Goal: Check status: Check status

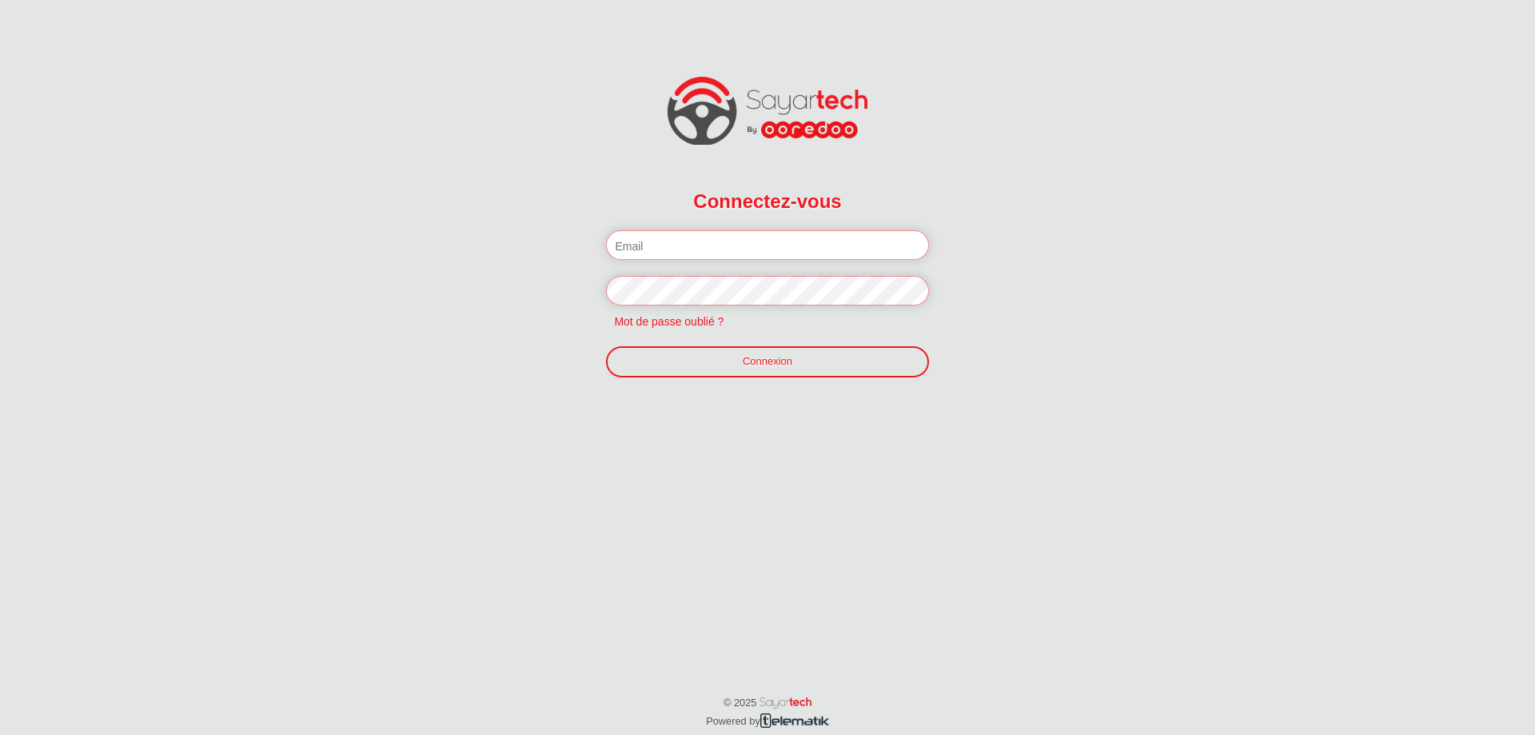
type input "[EMAIL_ADDRESS][DOMAIN_NAME]"
click at [786, 340] on fieldset "Connectez-vous Veuillez introduire votre email et mot de passe. [EMAIL_ADDRESS]…" at bounding box center [767, 278] width 322 height 197
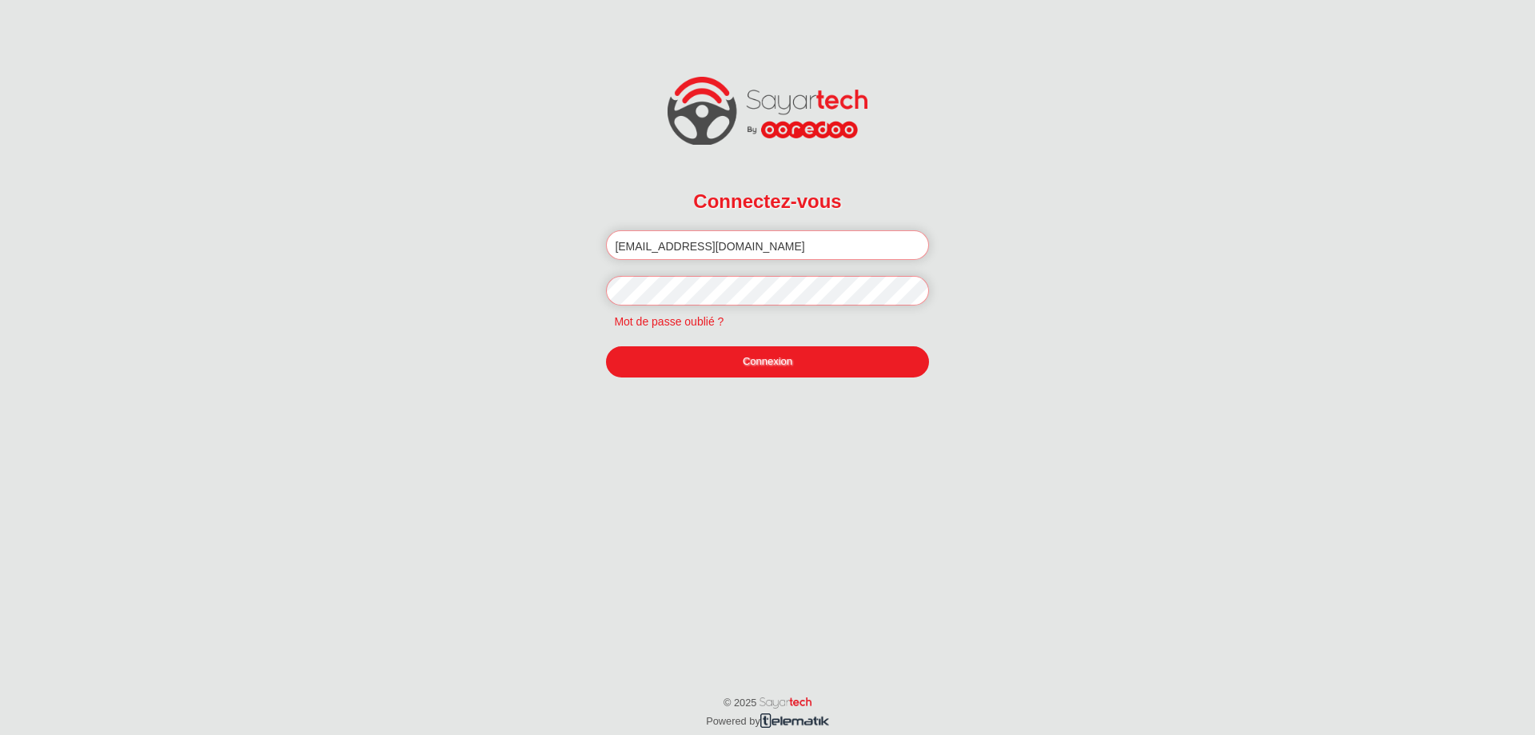
click at [787, 358] on link "Connexion" at bounding box center [767, 361] width 322 height 30
type input "[EMAIL_ADDRESS][DOMAIN_NAME]"
click at [744, 369] on link "Connexion" at bounding box center [767, 361] width 322 height 30
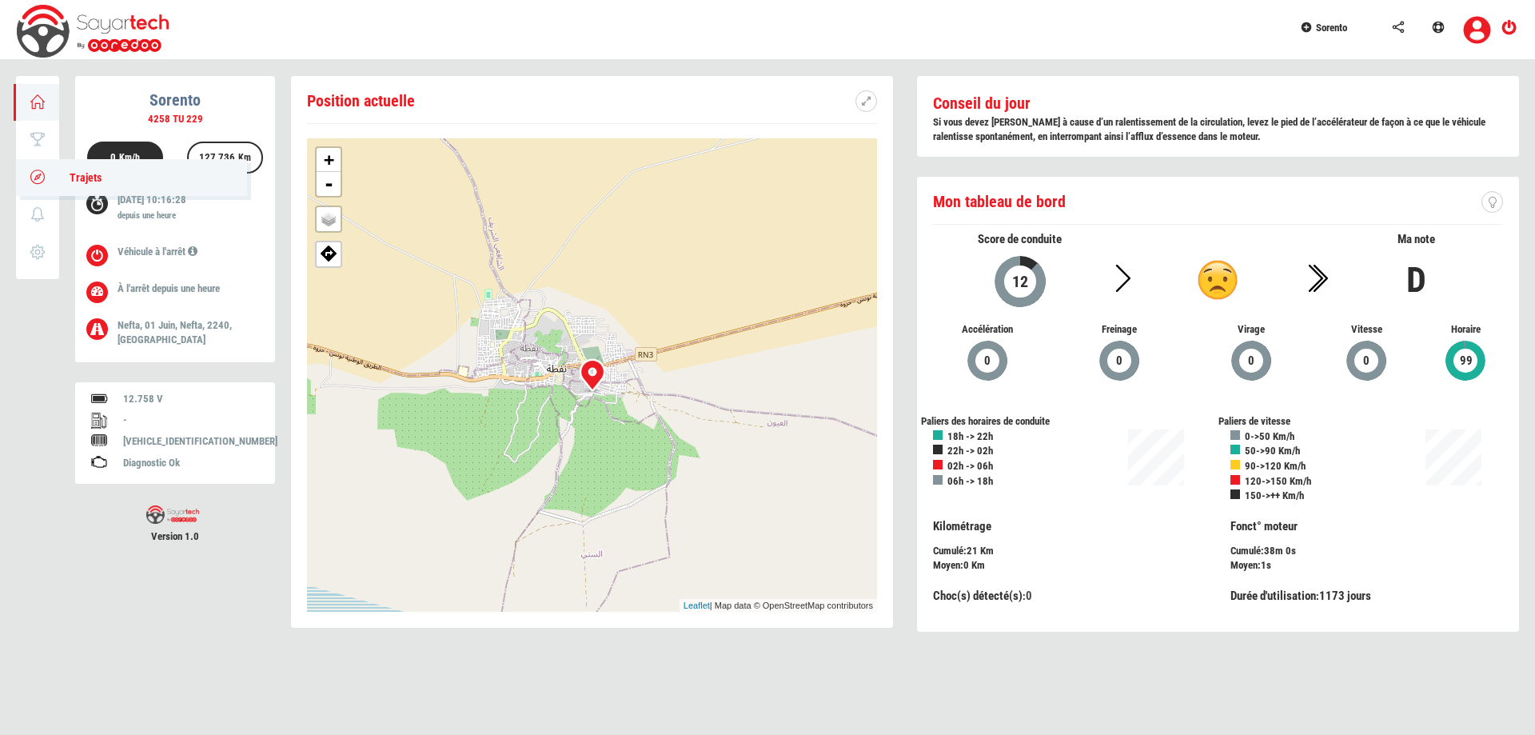
click at [81, 179] on span "Trajets" at bounding box center [78, 177] width 48 height 13
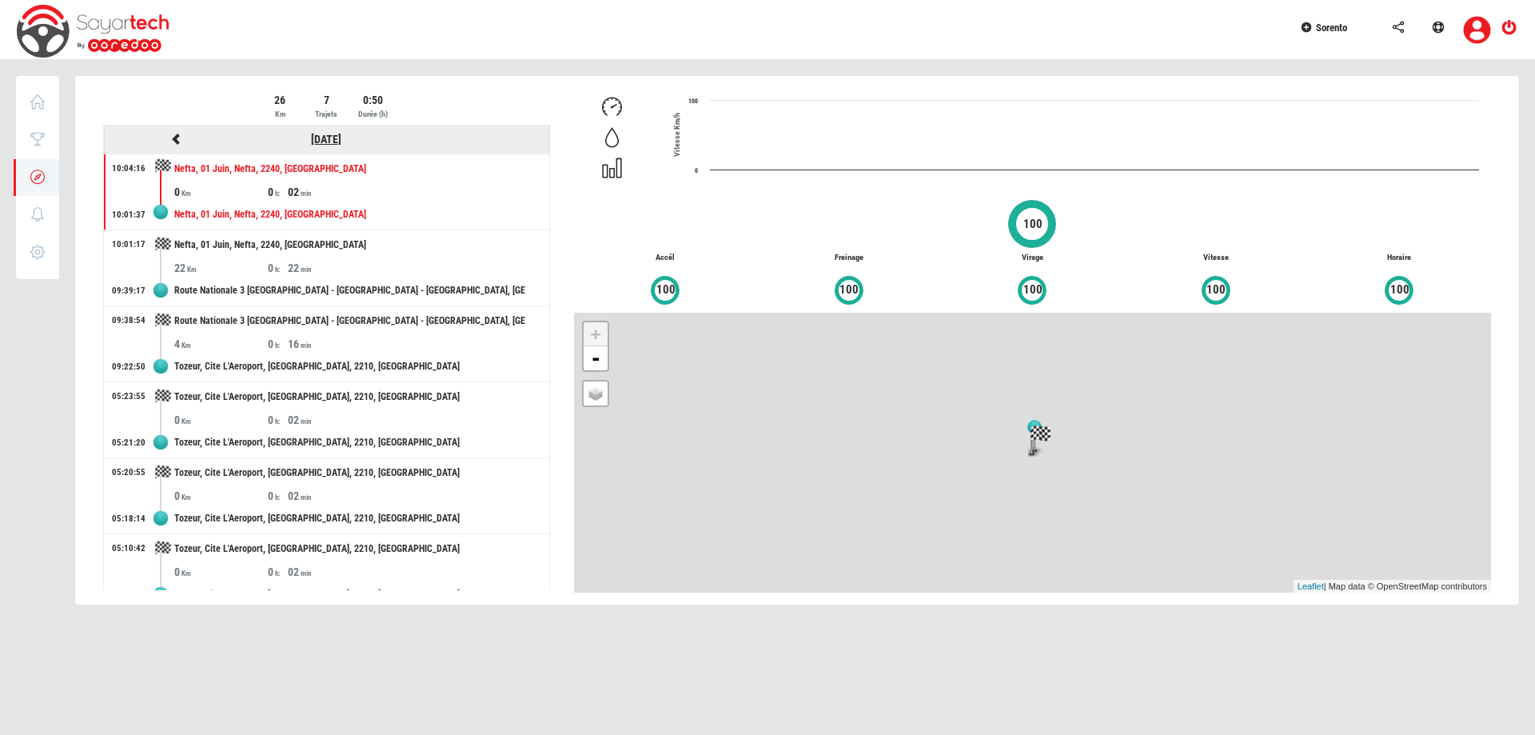
click at [341, 133] on link "09/09/2025" at bounding box center [326, 139] width 30 height 13
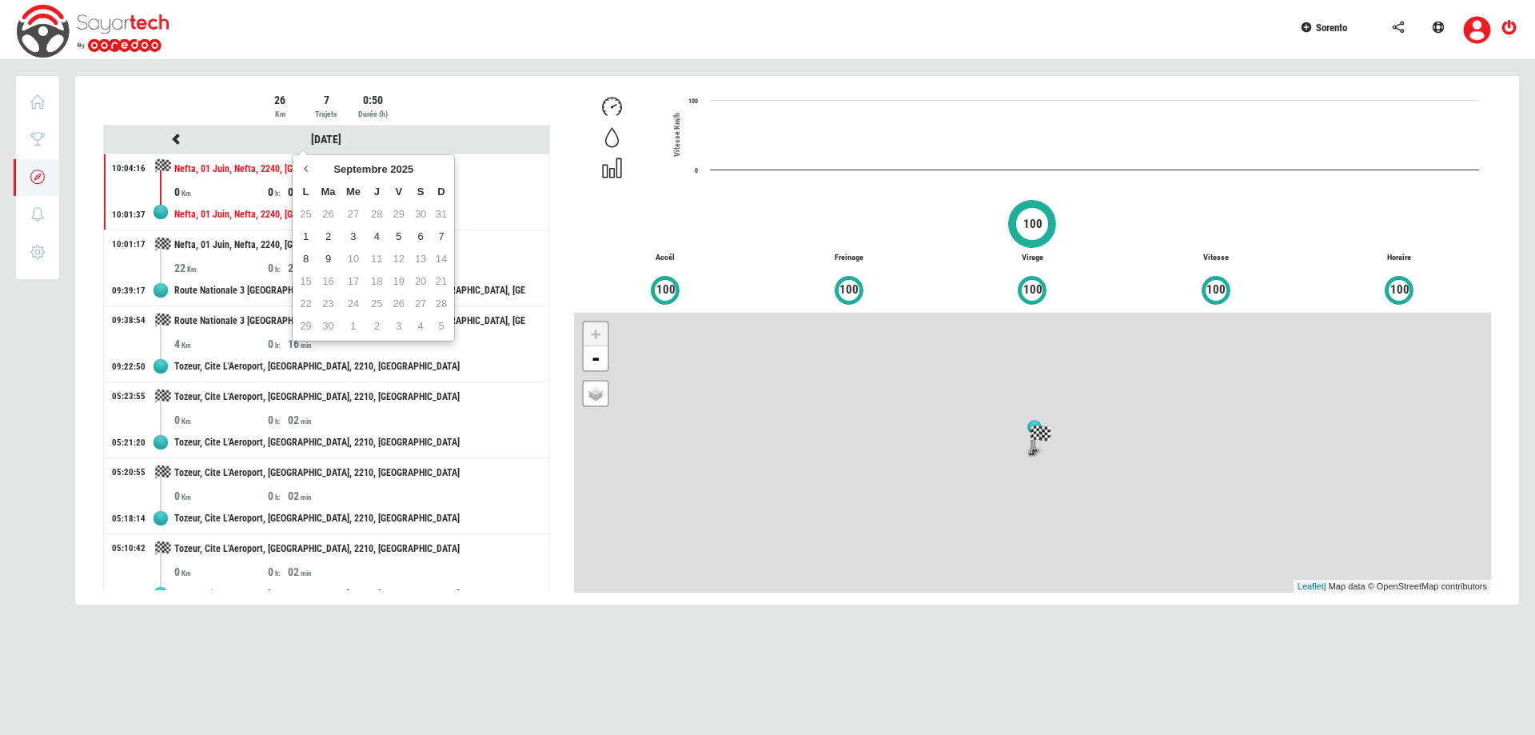
click at [309, 194] on th "L" at bounding box center [305, 192] width 19 height 22
click at [312, 177] on th at bounding box center [305, 169] width 19 height 22
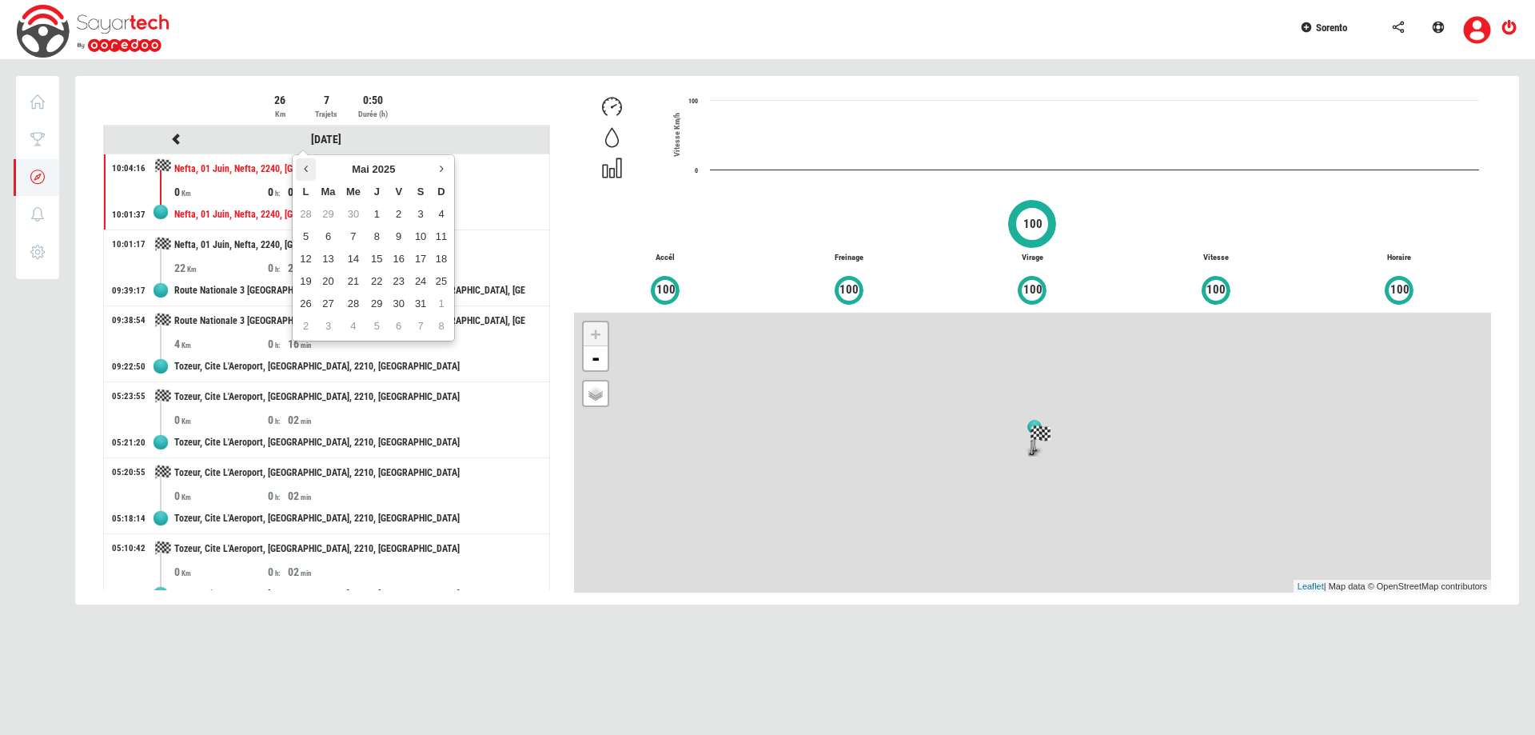
click at [312, 177] on th at bounding box center [305, 169] width 19 height 22
click at [423, 238] on td "12" at bounding box center [420, 236] width 22 height 22
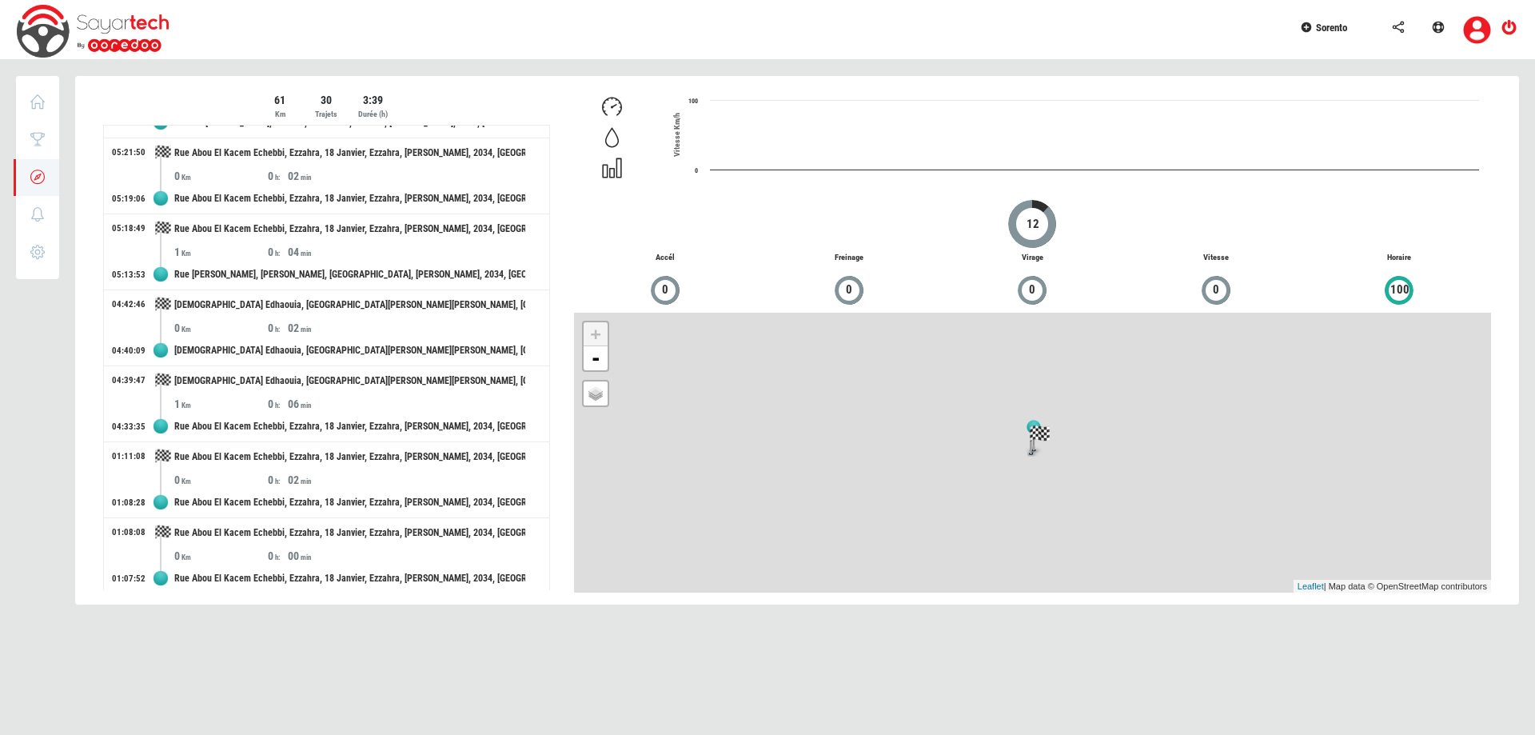
scroll to position [1843, 0]
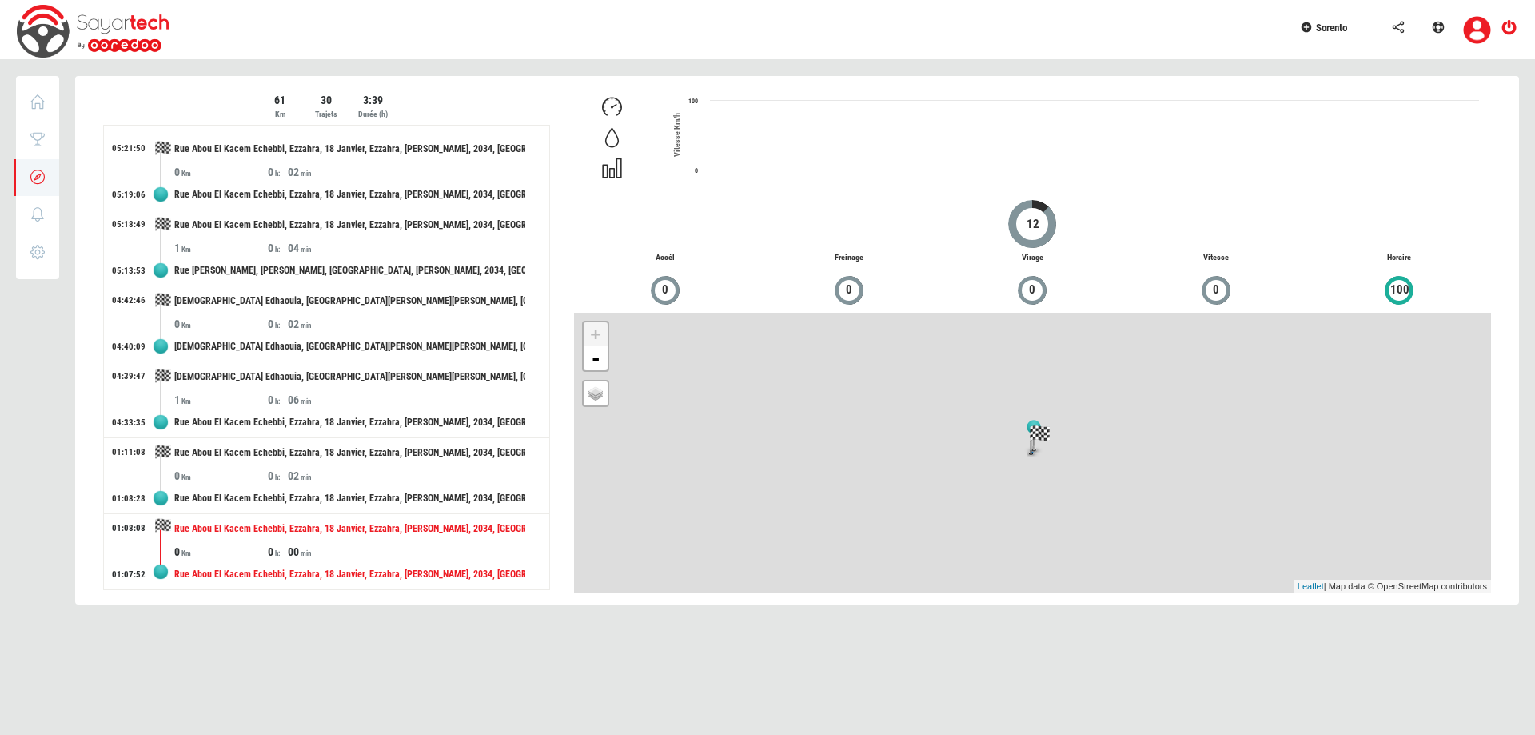
click at [268, 537] on div "Rue Abou El Kacem Echebbi, Ezzahra, 18 Janvier, Ezzahra, Ben Arous, 2034, Tunis…" at bounding box center [349, 529] width 351 height 30
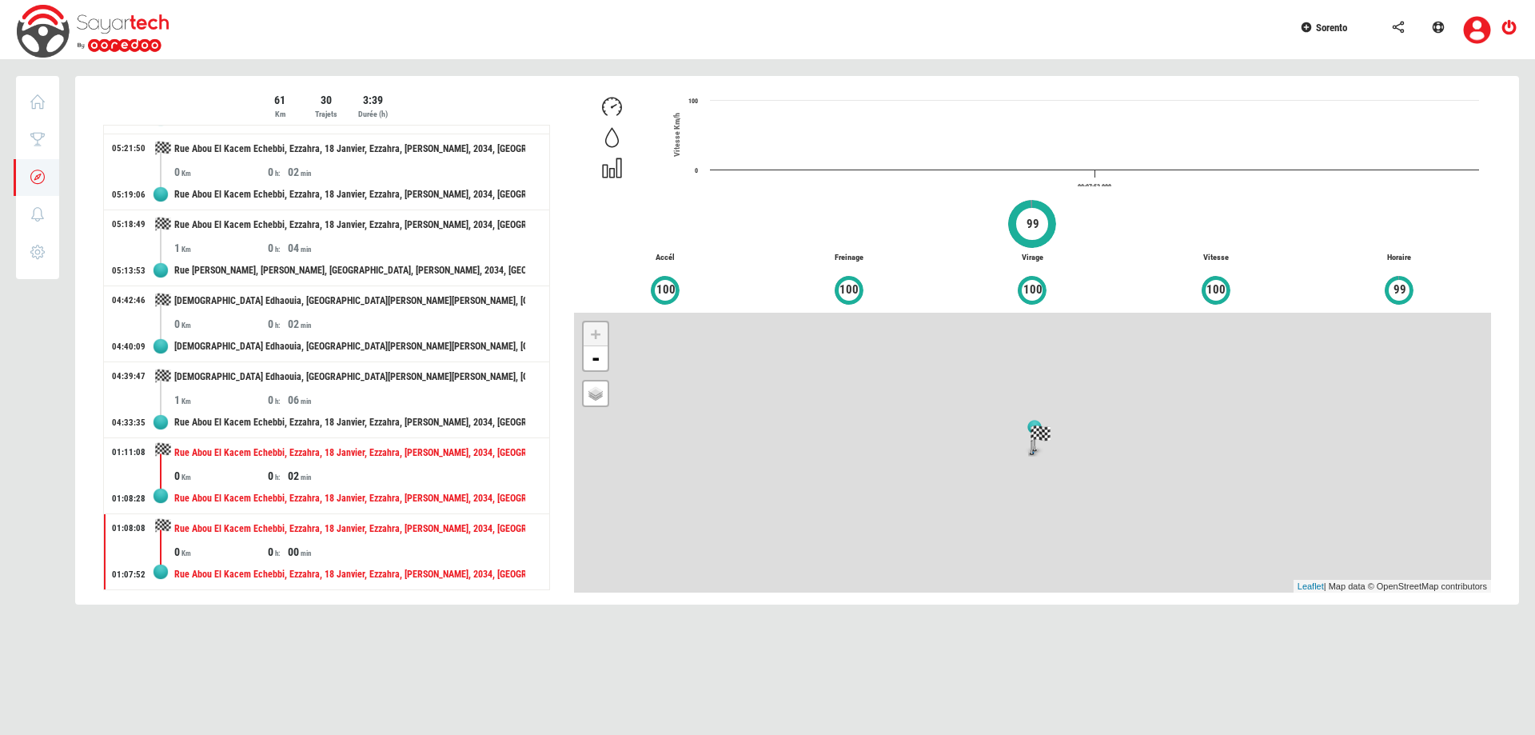
click at [400, 466] on div "Rue Abou El Kacem Echebbi, Ezzahra, 18 Janvier, Ezzahra, Ben Arous, 2034, Tunis…" at bounding box center [349, 453] width 351 height 30
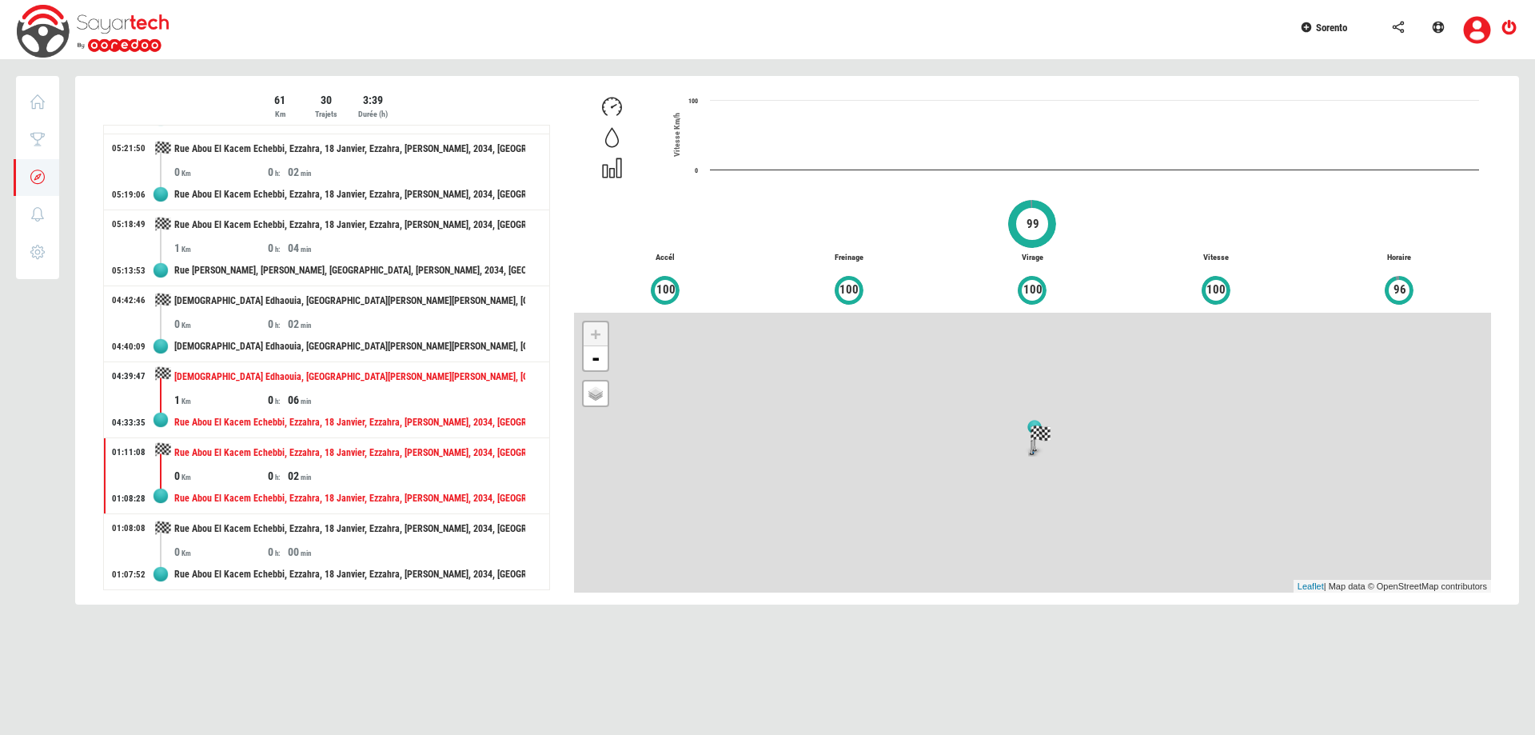
click at [405, 396] on div "1 0 06" at bounding box center [361, 400] width 375 height 16
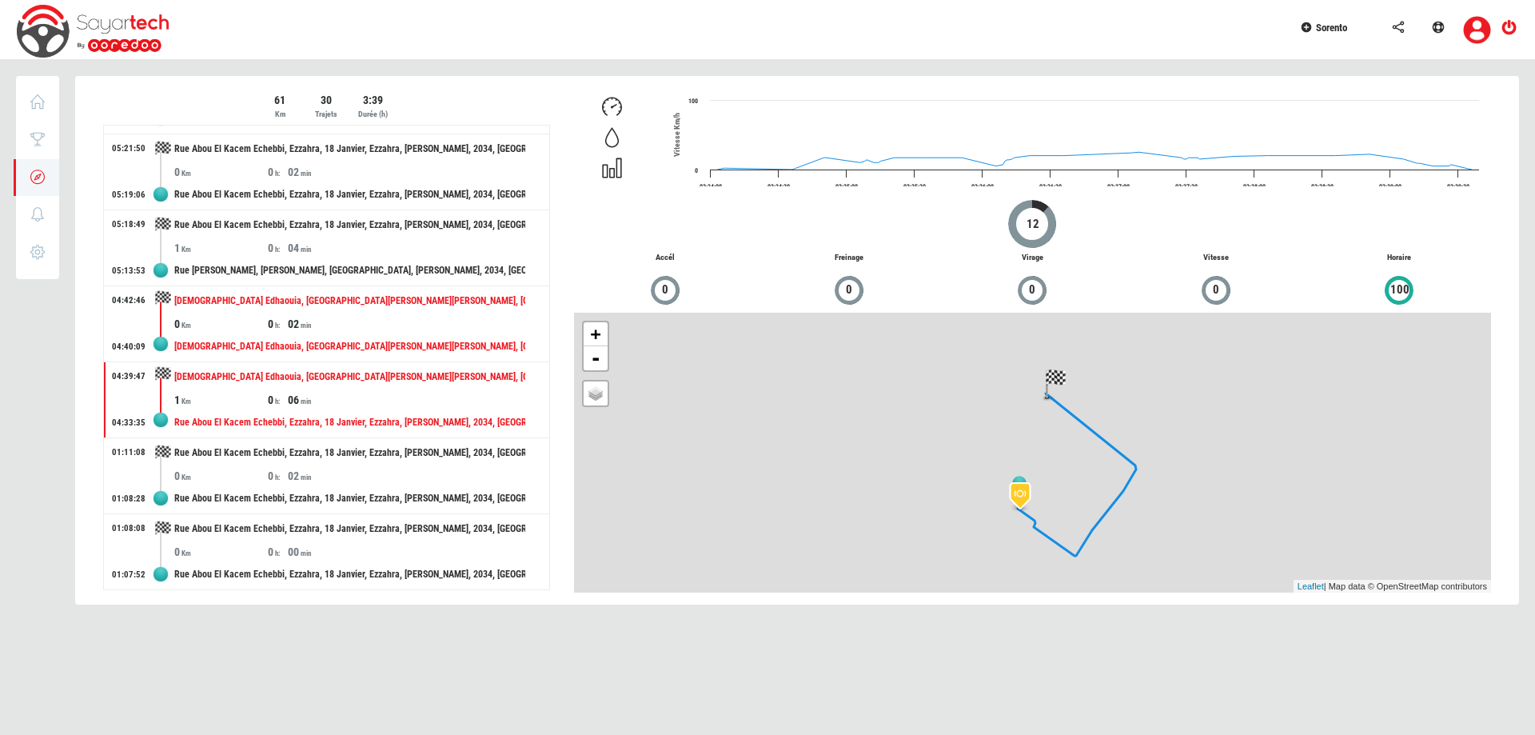
click at [385, 326] on div "0 0 02" at bounding box center [361, 324] width 375 height 16
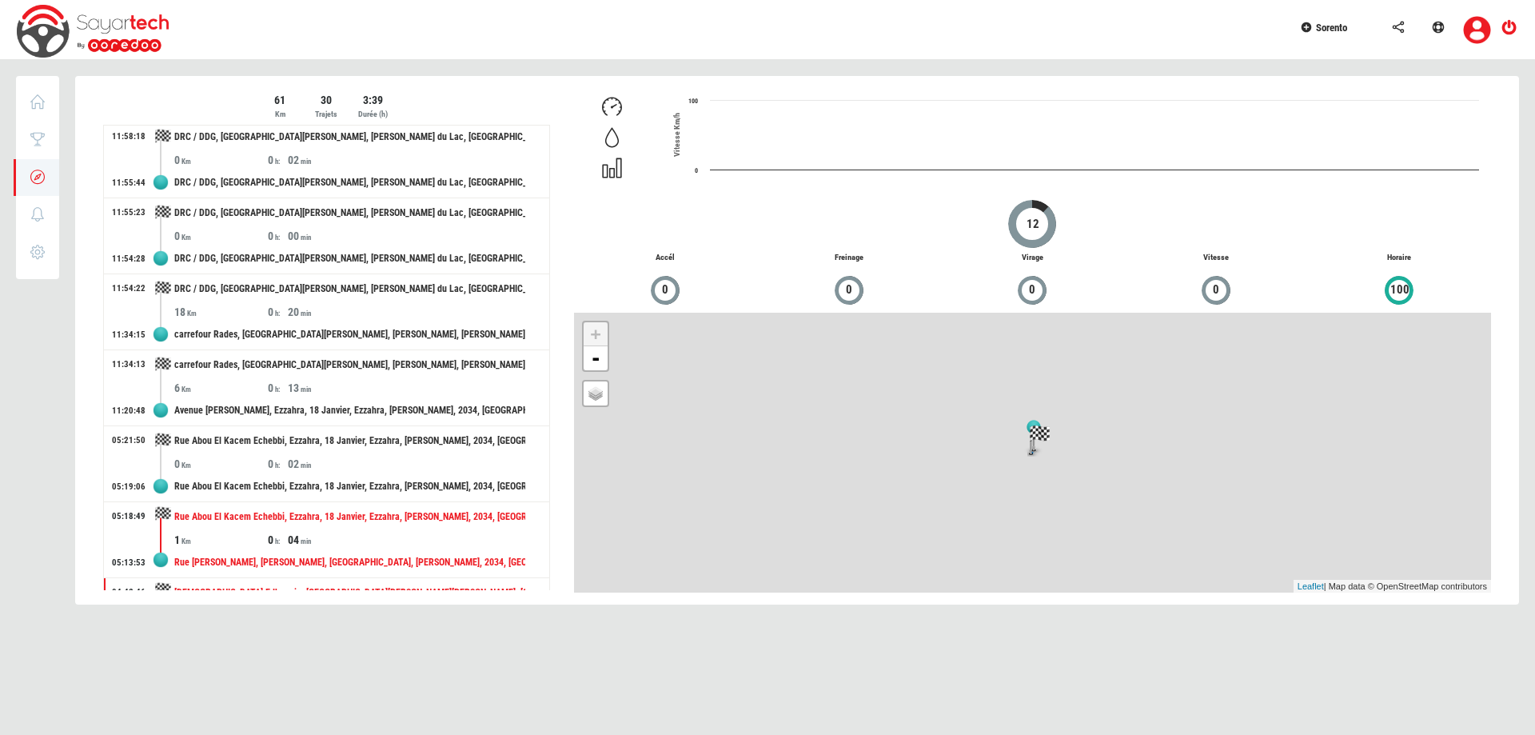
scroll to position [1523, 0]
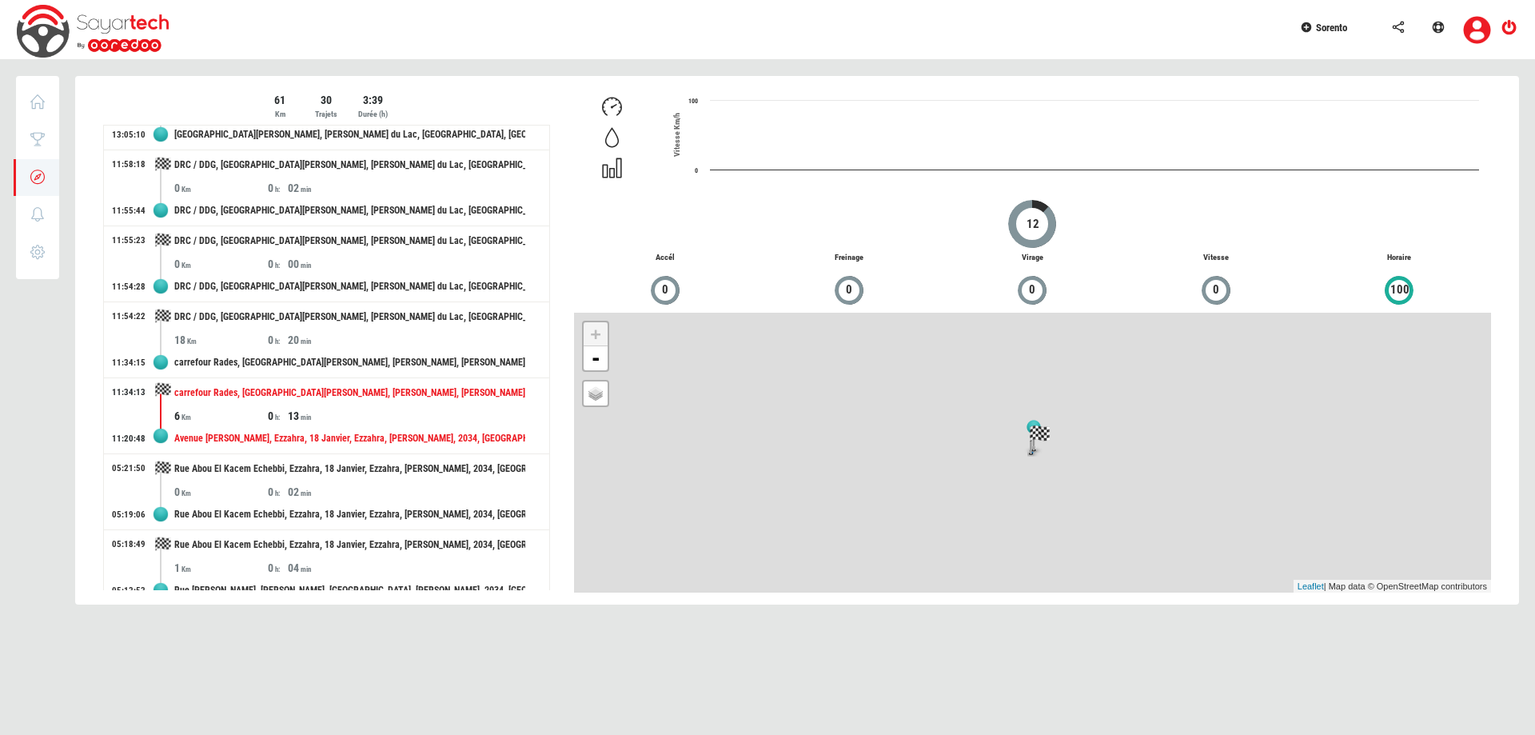
click at [357, 424] on div "Avenue Mongi Slim, Ezzahra, 18 Janvier, Ezzahra, Ben Arous, 2034, Tunisie" at bounding box center [349, 439] width 351 height 30
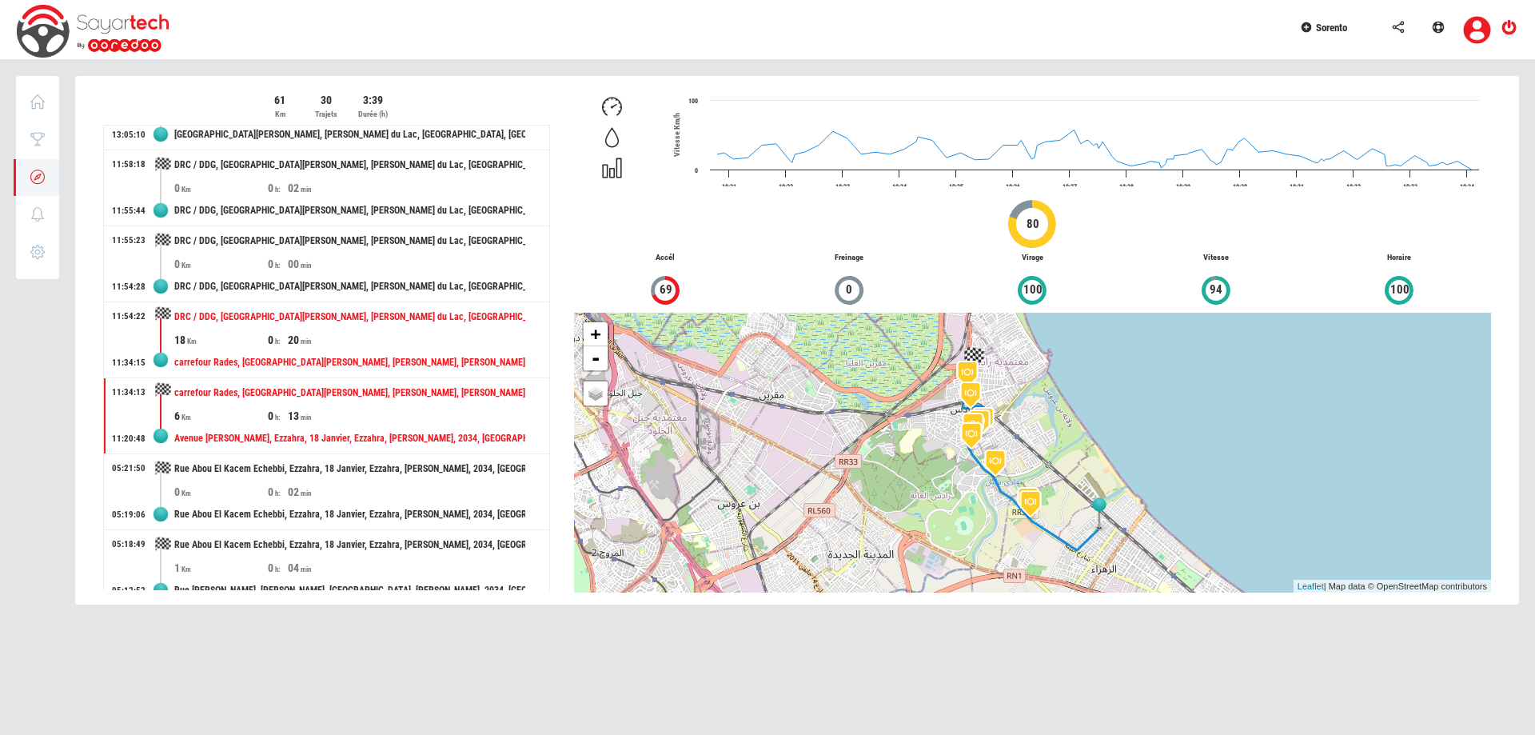
click at [377, 343] on div "18 0 20" at bounding box center [361, 340] width 375 height 16
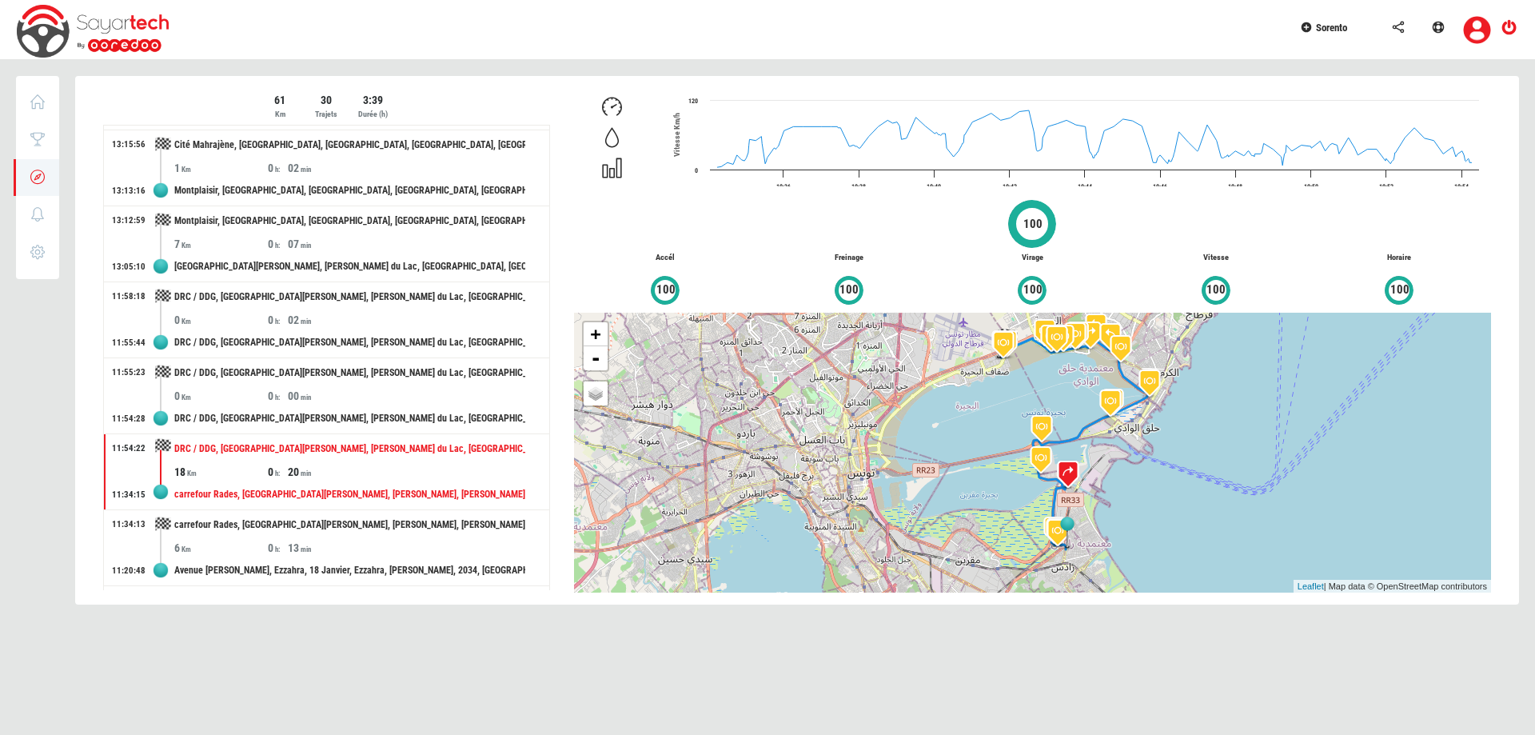
scroll to position [1363, 0]
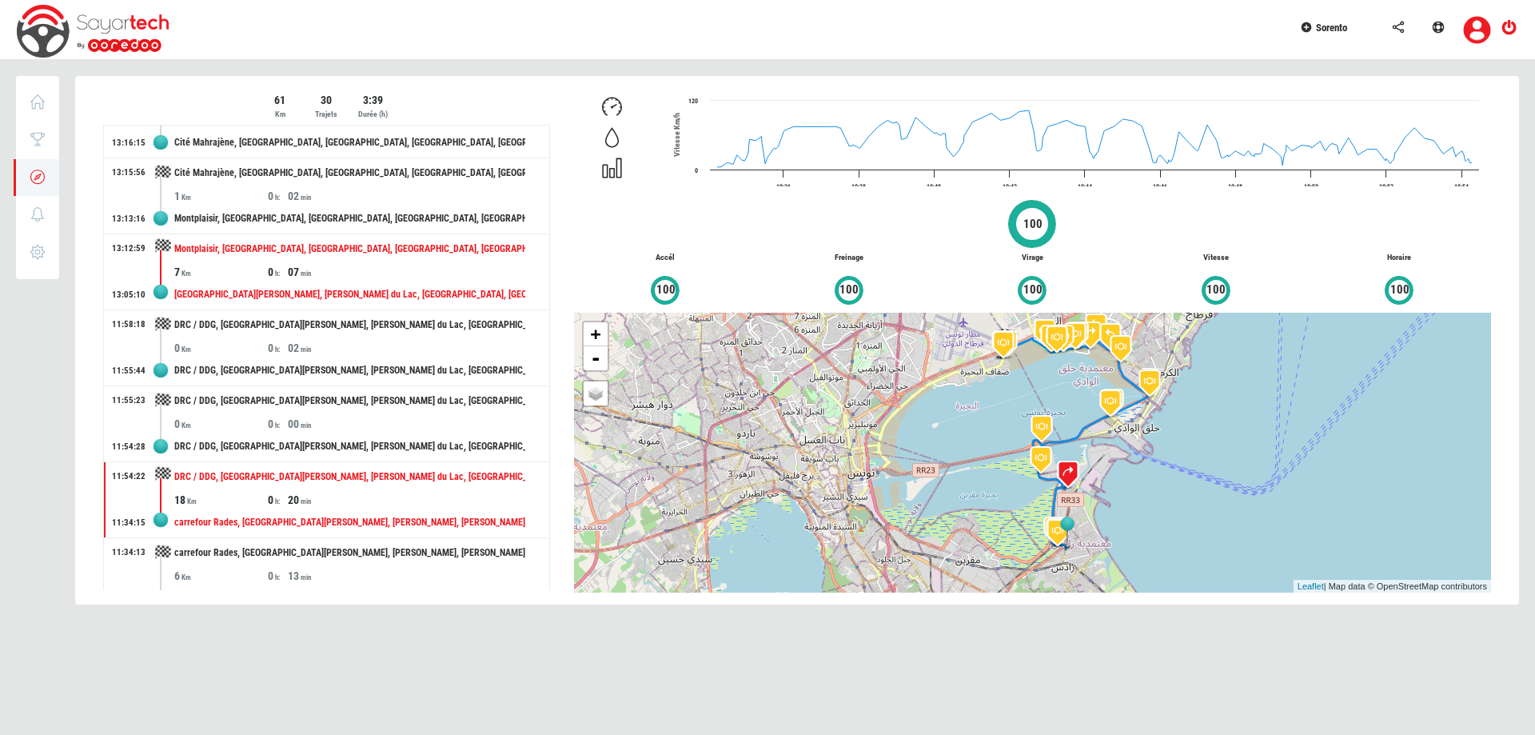
click at [421, 256] on div "Montplaisir, Tunis, Les Jardins, Bab Bhar, Tunis, 1017, Tunisie" at bounding box center [349, 249] width 351 height 30
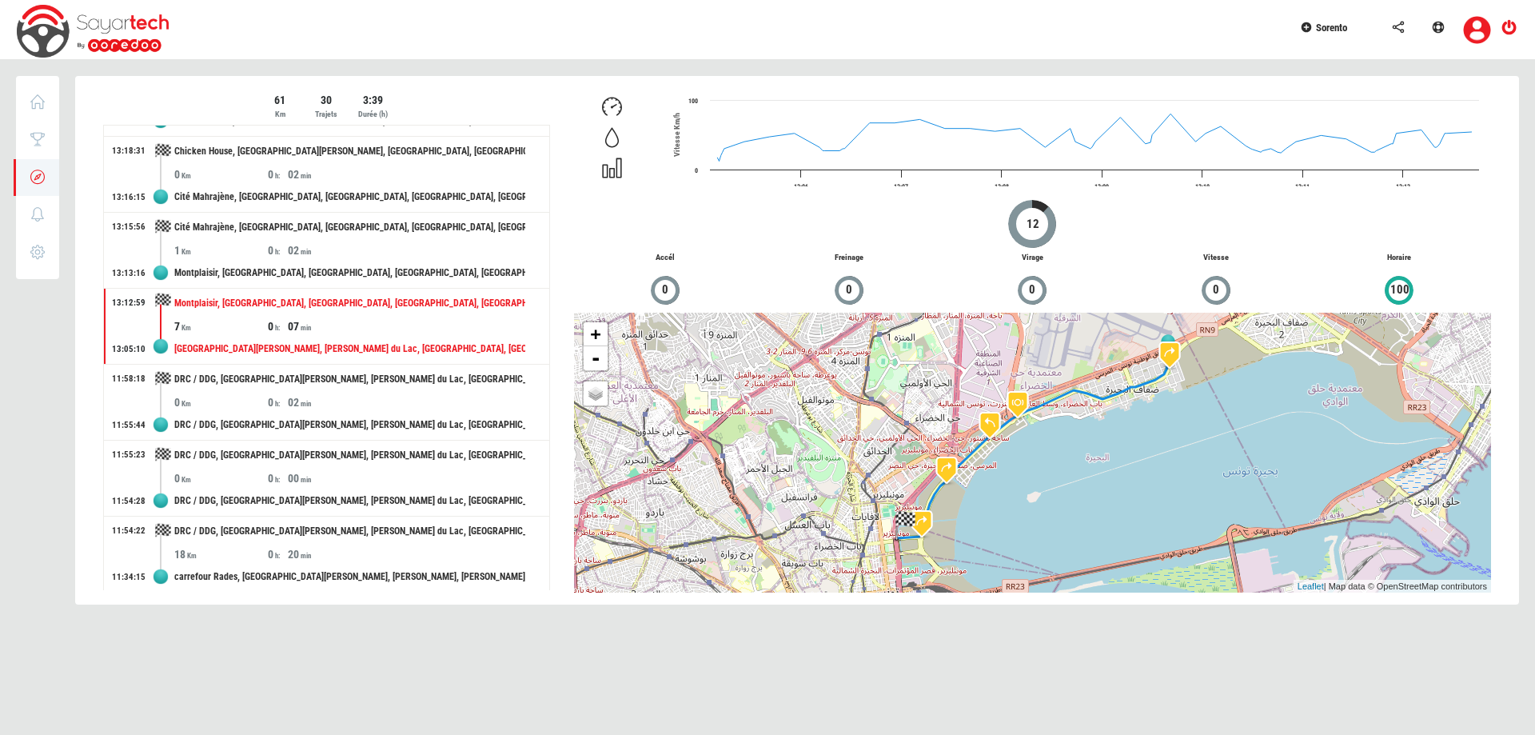
scroll to position [1283, 0]
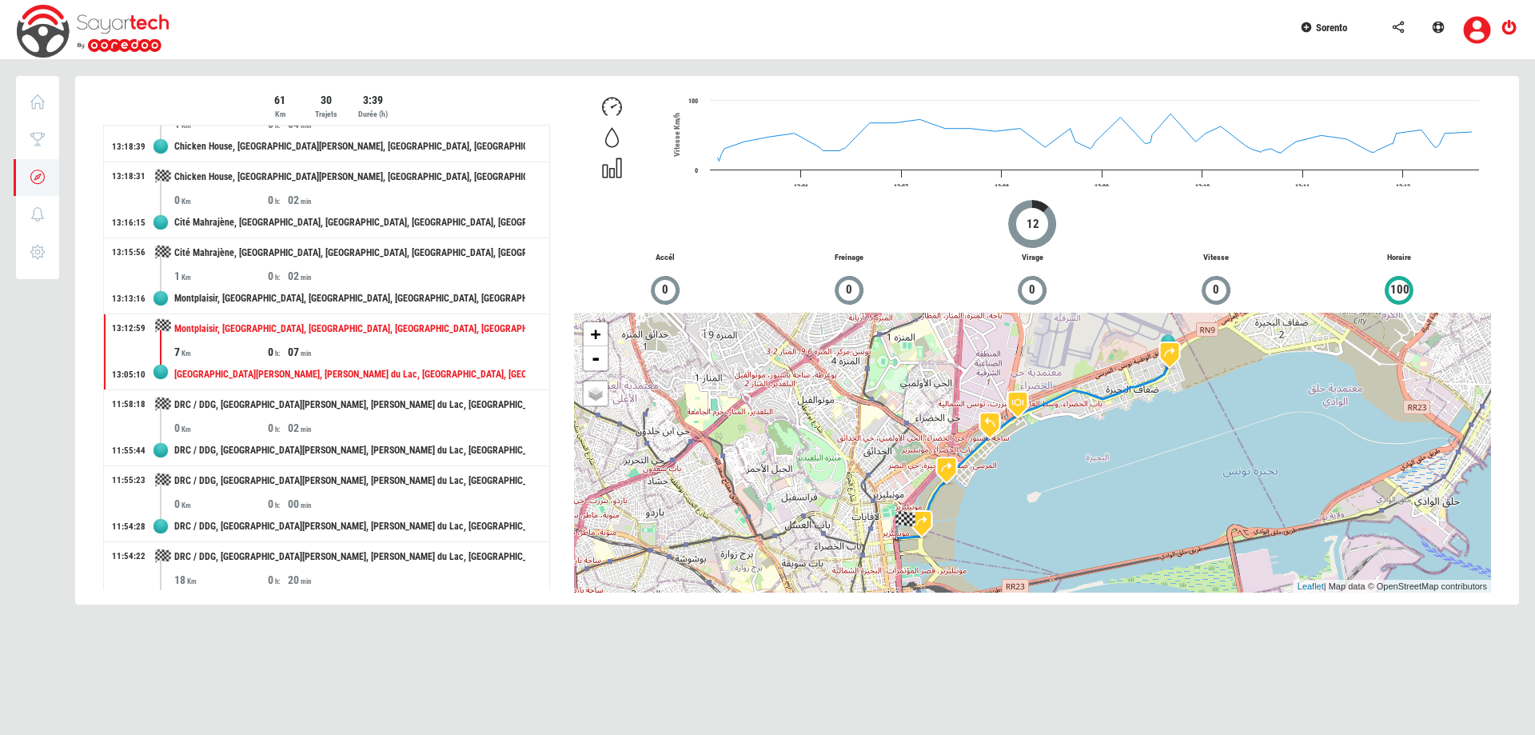
click at [421, 256] on div "Cité Mahrajène, La Fayette, Tunis, Les Jardins, Bab Bhar, Tunis, 1082, Tunisie" at bounding box center [349, 253] width 351 height 30
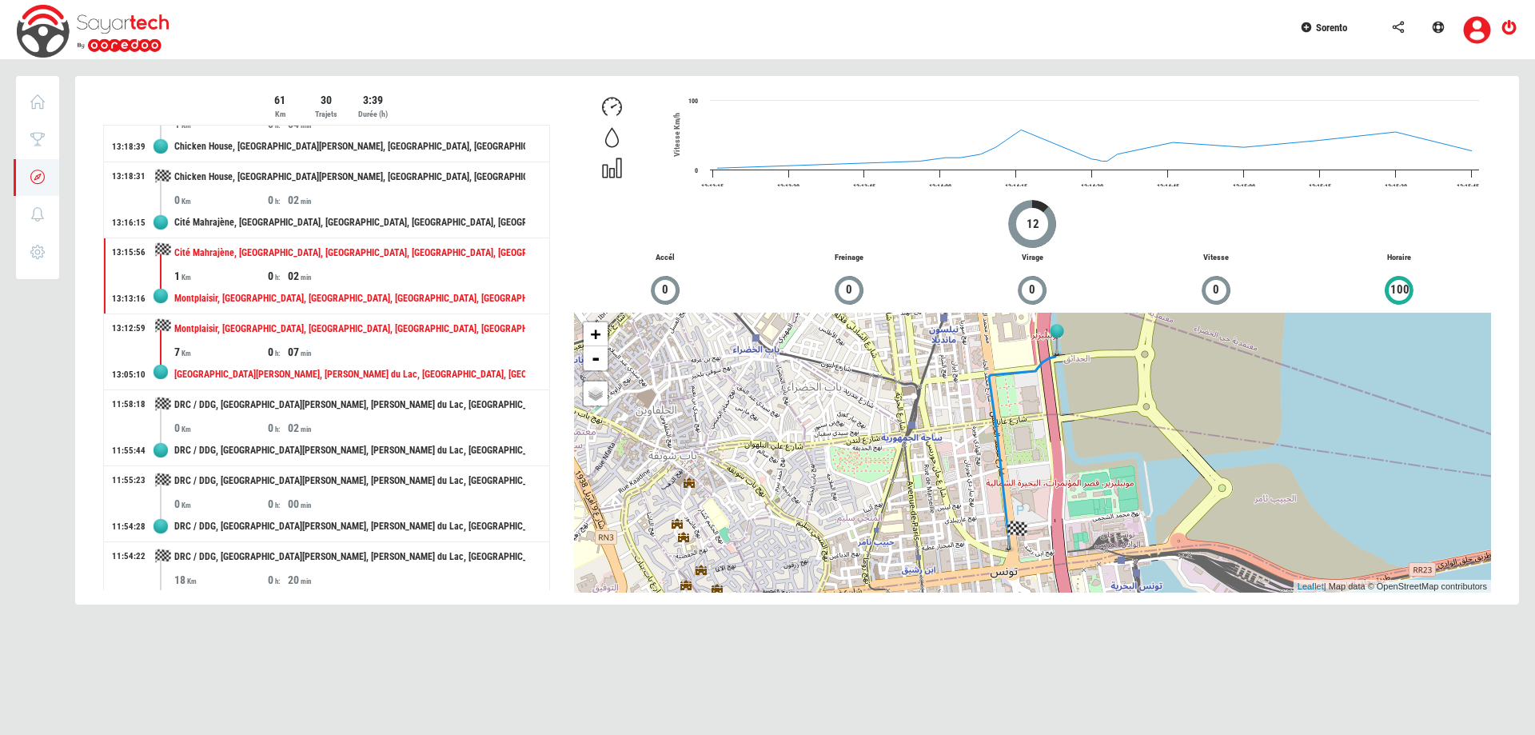
scroll to position [1203, 0]
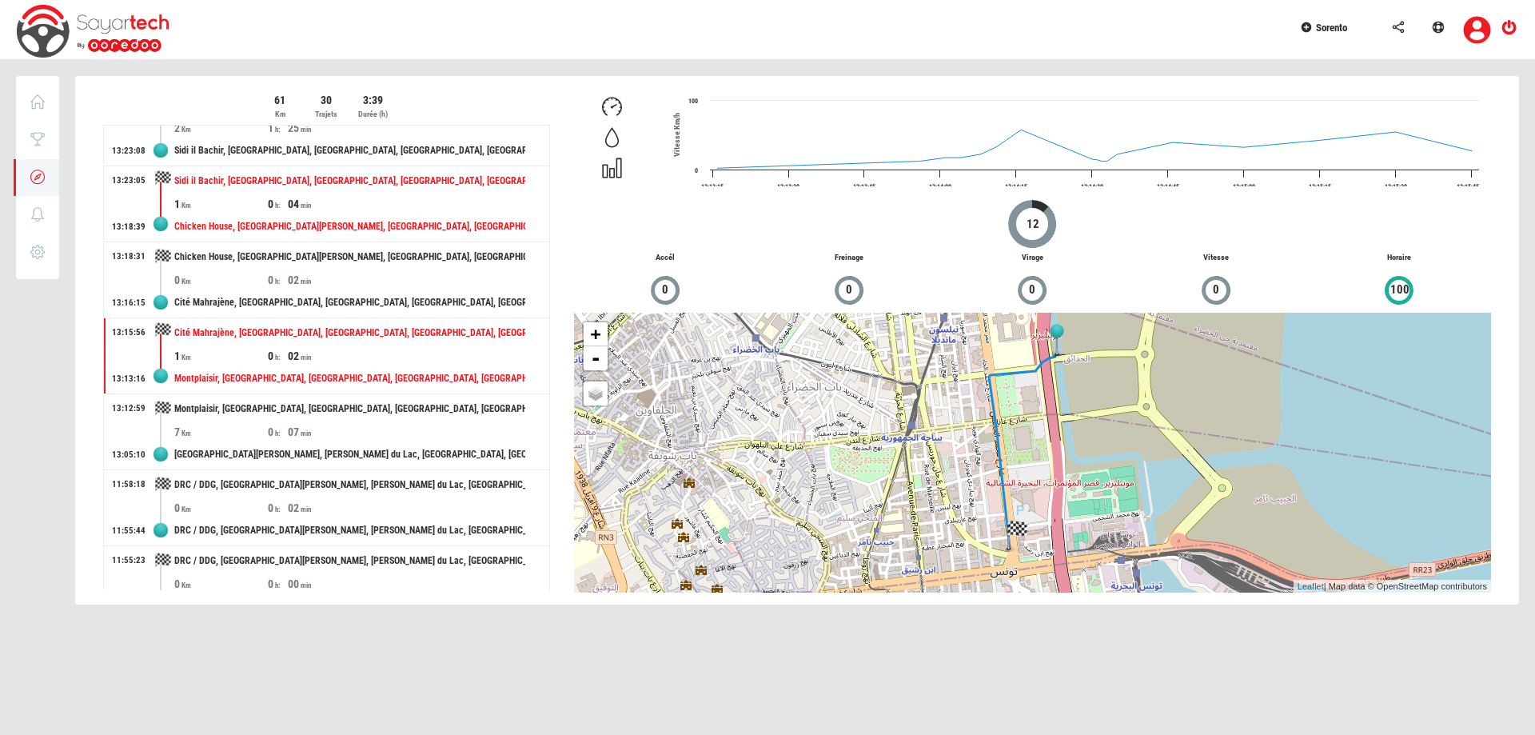
click at [353, 196] on div "04" at bounding box center [335, 204] width 94 height 16
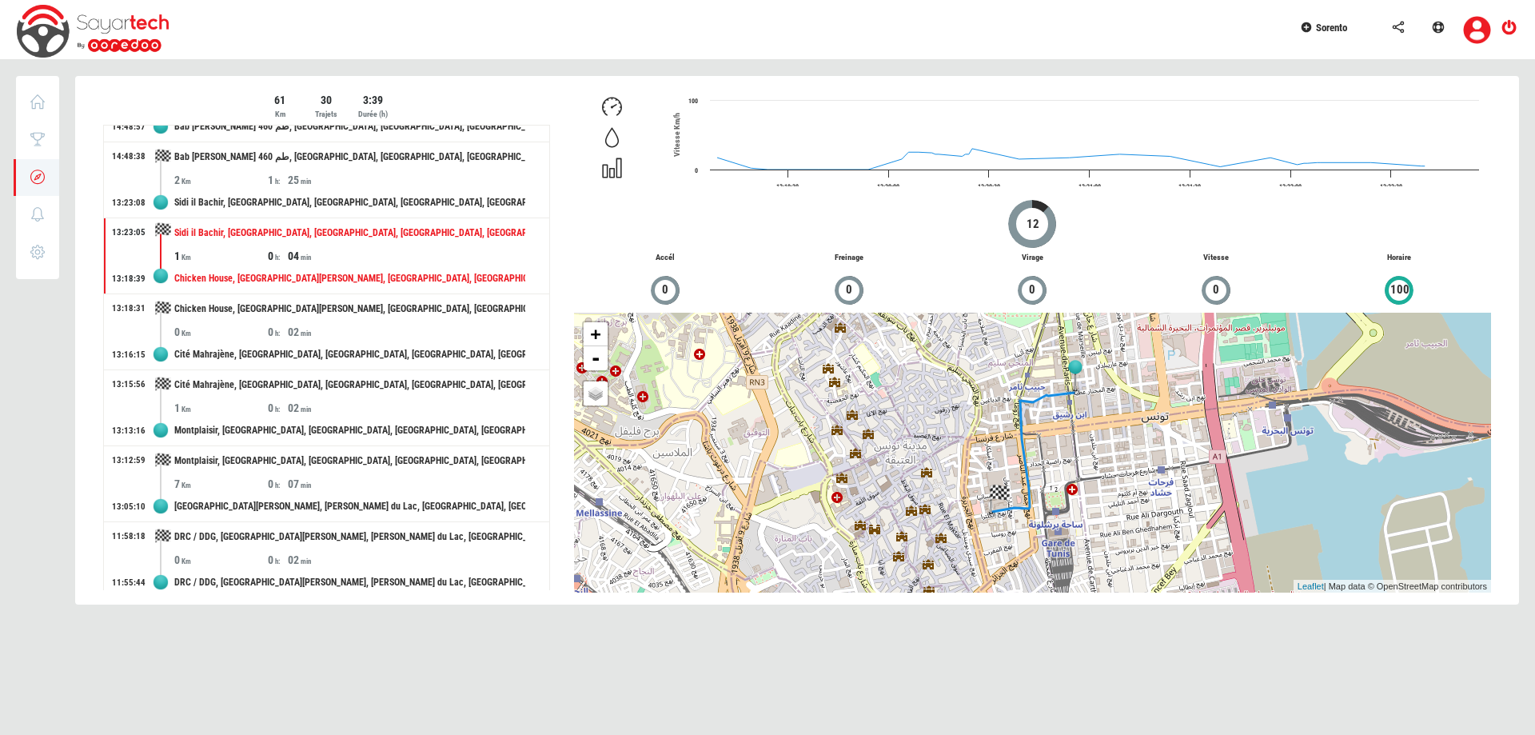
scroll to position [1123, 0]
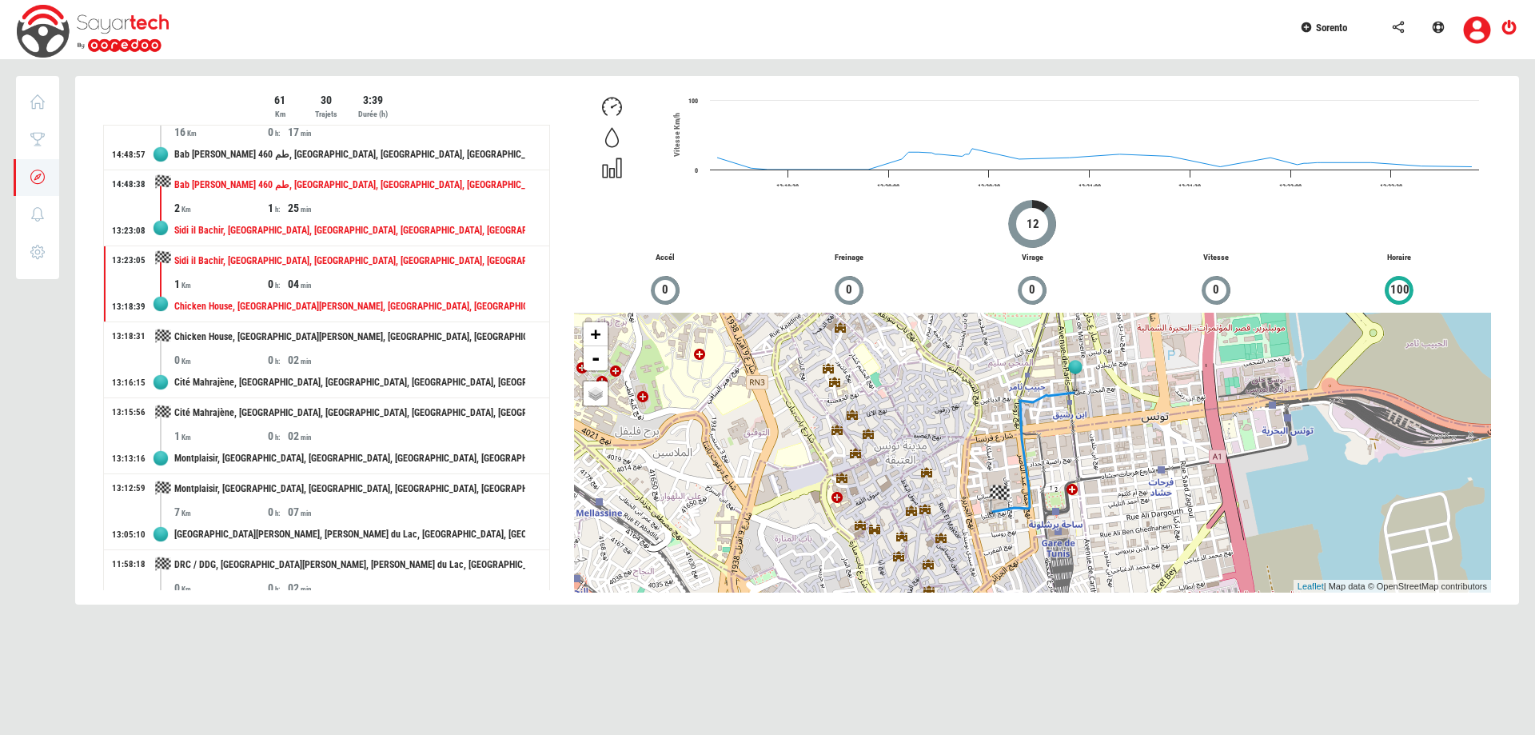
click at [353, 195] on div "Bab Alioua, RL 460 طم, Sidi il Bachir, Tunis, Sidi El Bechir, Sidi El Béchir, T…" at bounding box center [349, 185] width 351 height 30
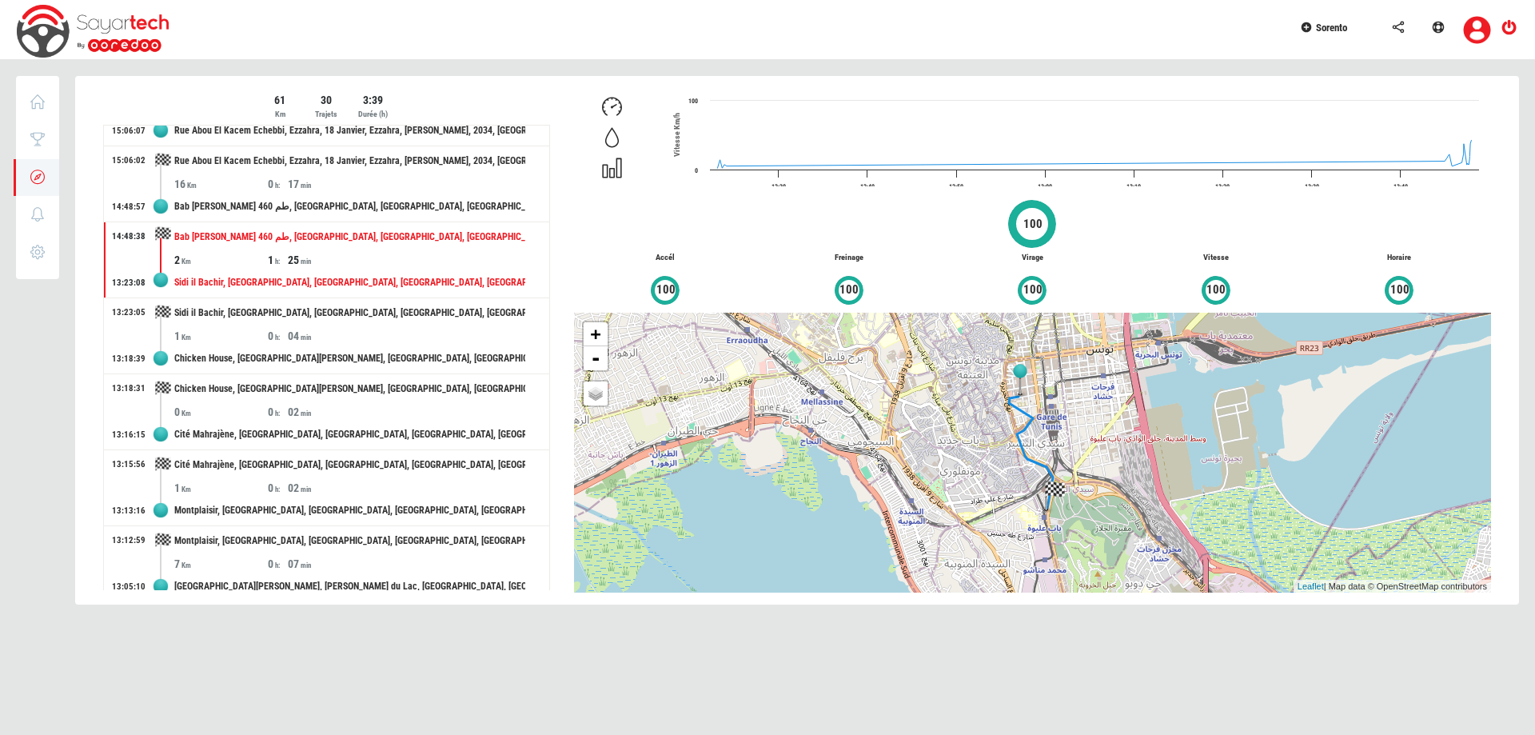
scroll to position [1043, 0]
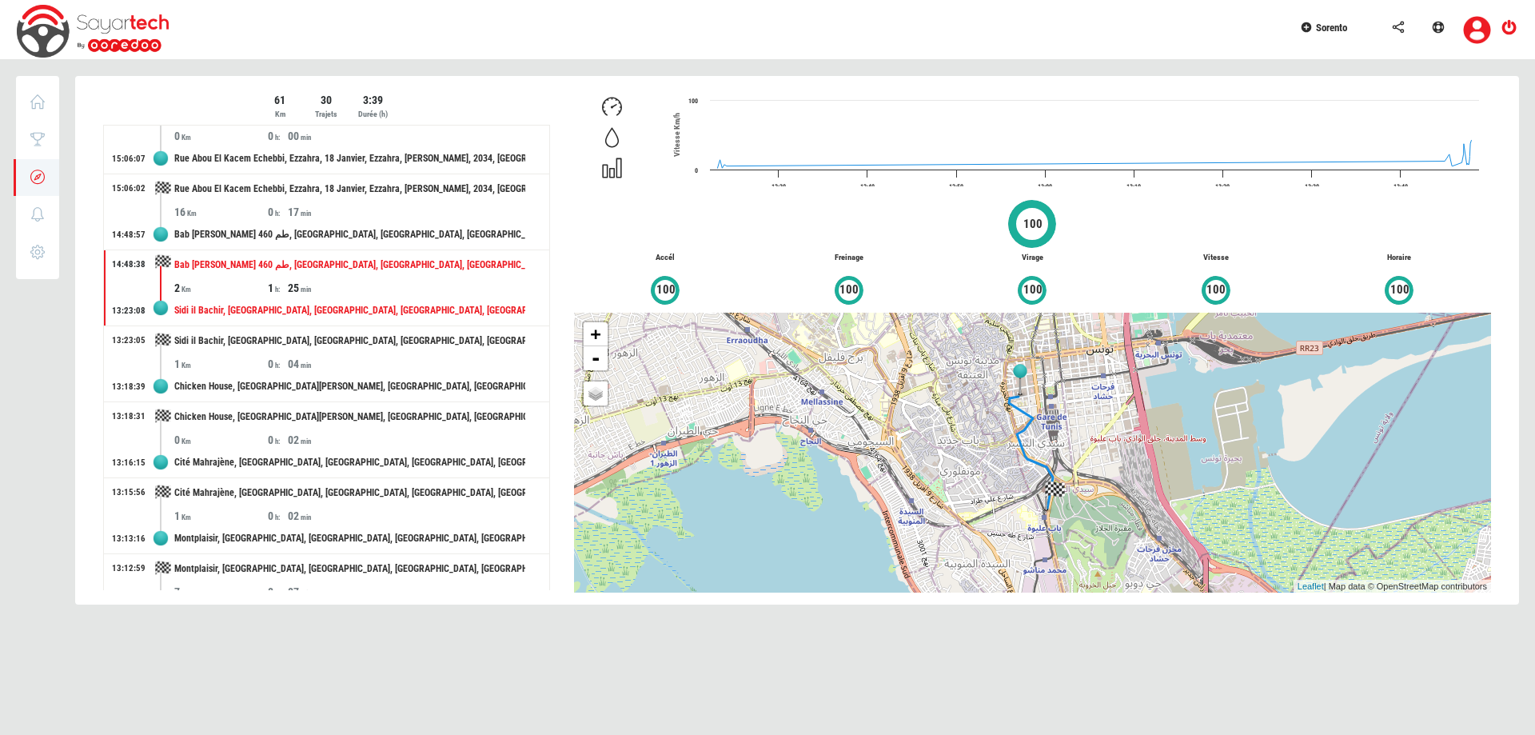
click at [353, 195] on div "Rue Abou El Kacem Echebbi, Ezzahra, 18 Janvier, Ezzahra, Ben Arous, 2034, Tunis…" at bounding box center [349, 189] width 351 height 30
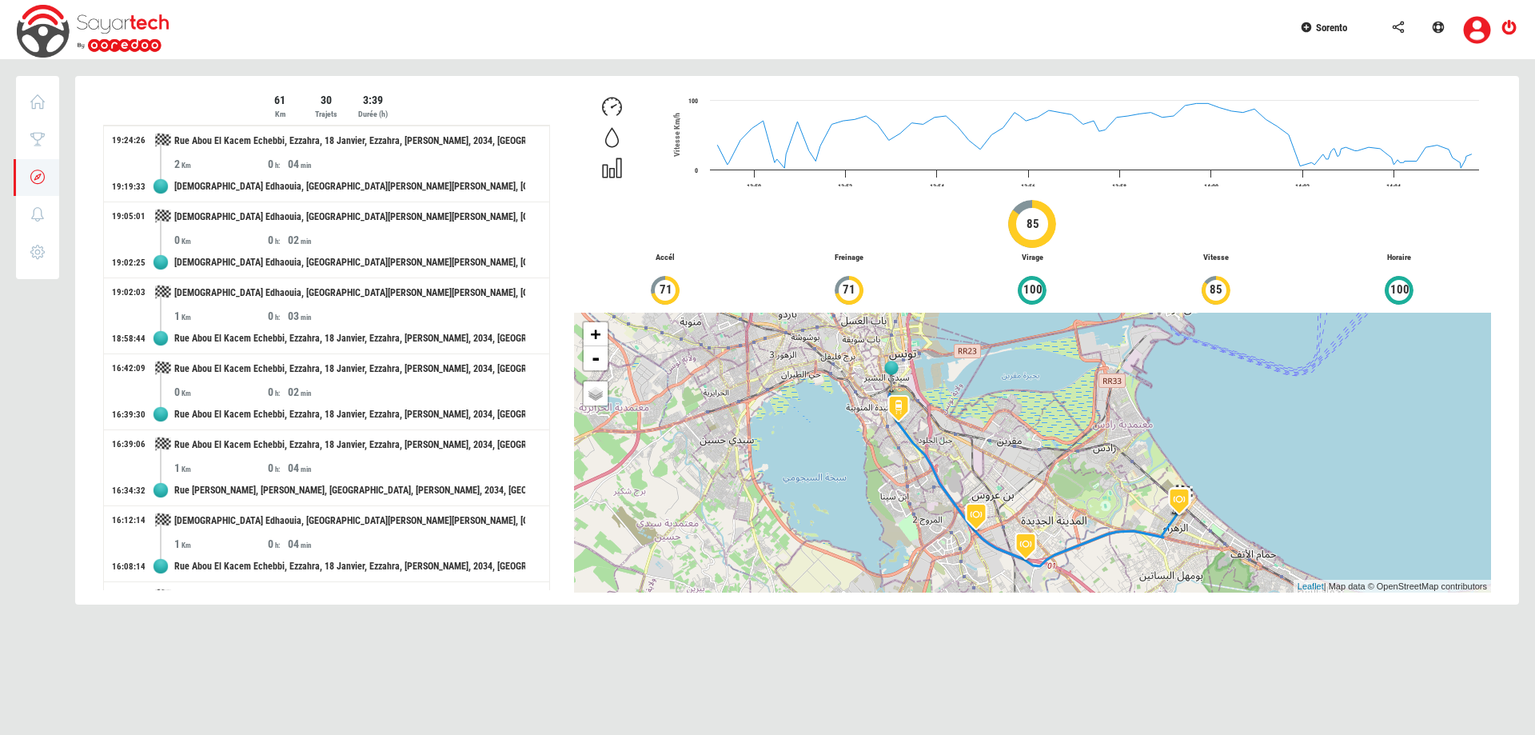
scroll to position [404, 0]
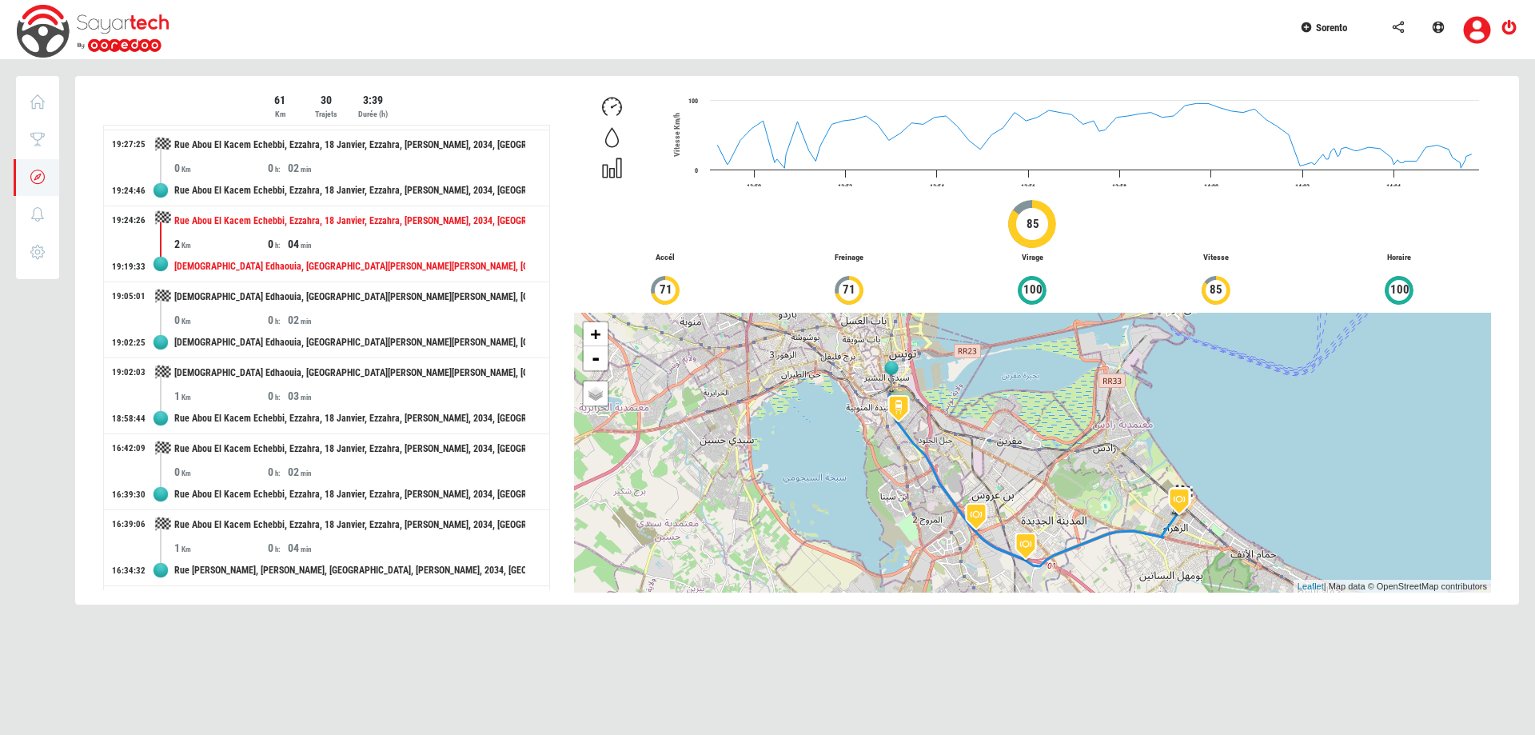
click at [363, 231] on div "Rue Abou El Kacem Echebbi, Ezzahra, 18 Janvier, Ezzahra, Ben Arous, 2034, Tunis…" at bounding box center [349, 221] width 351 height 30
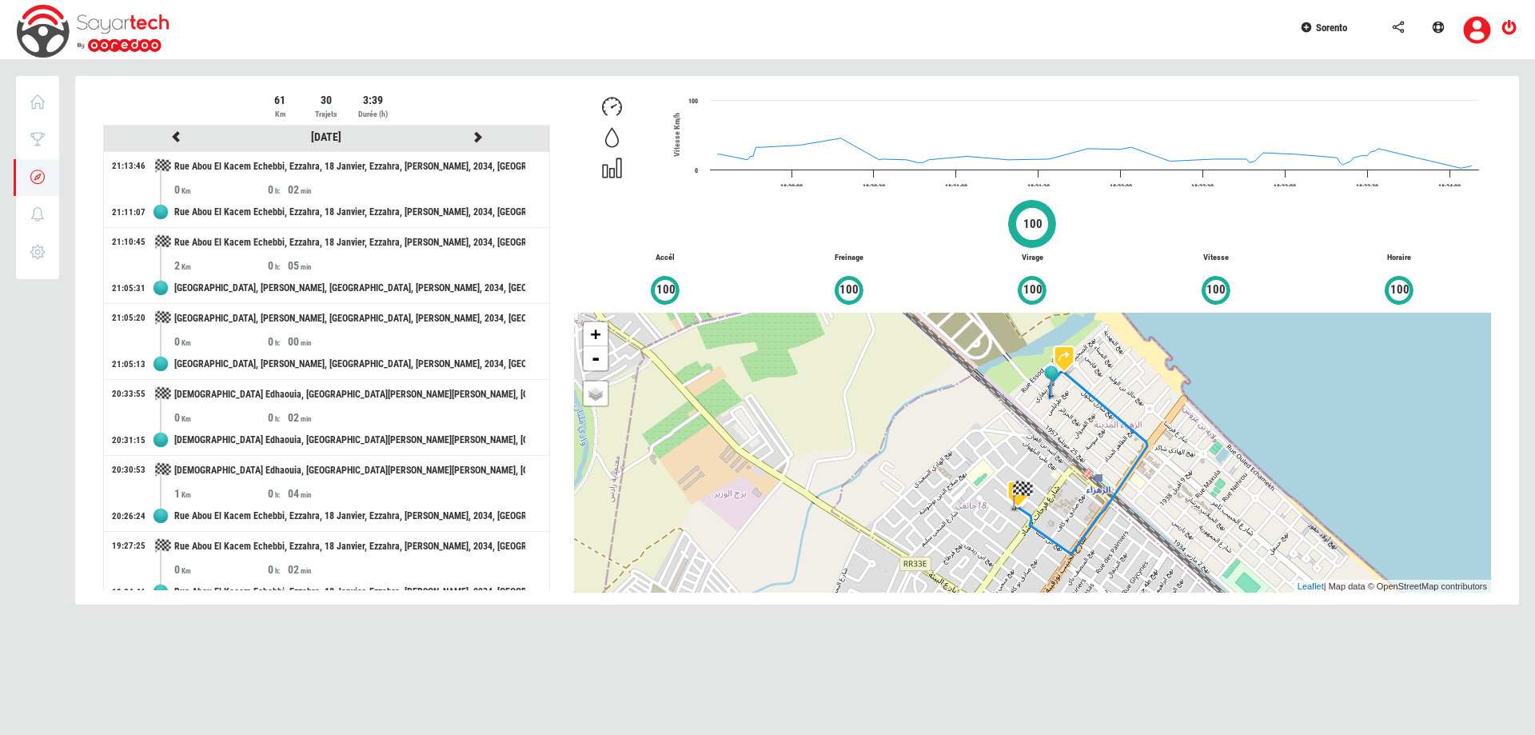
scroll to position [0, 0]
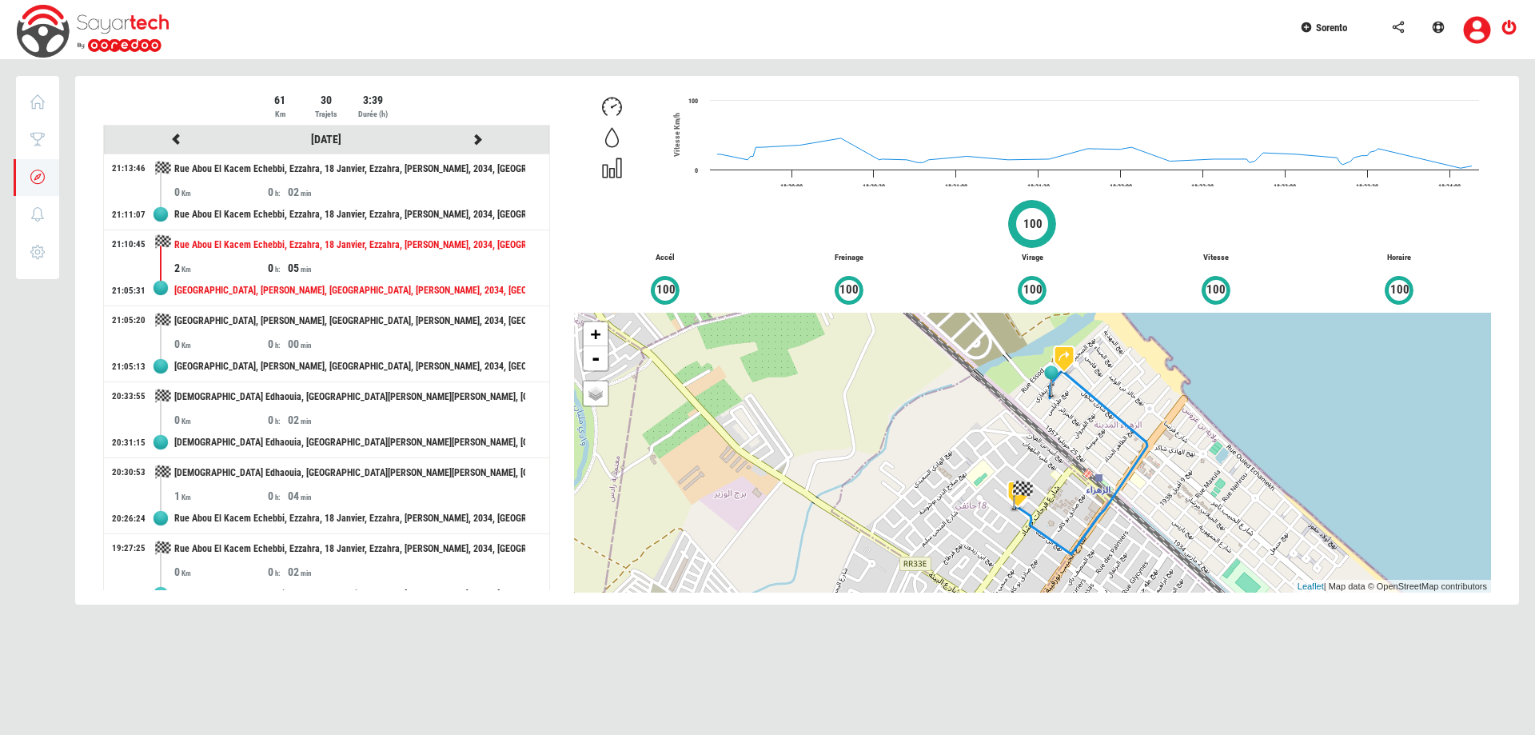
click at [371, 261] on div "05" at bounding box center [335, 268] width 94 height 16
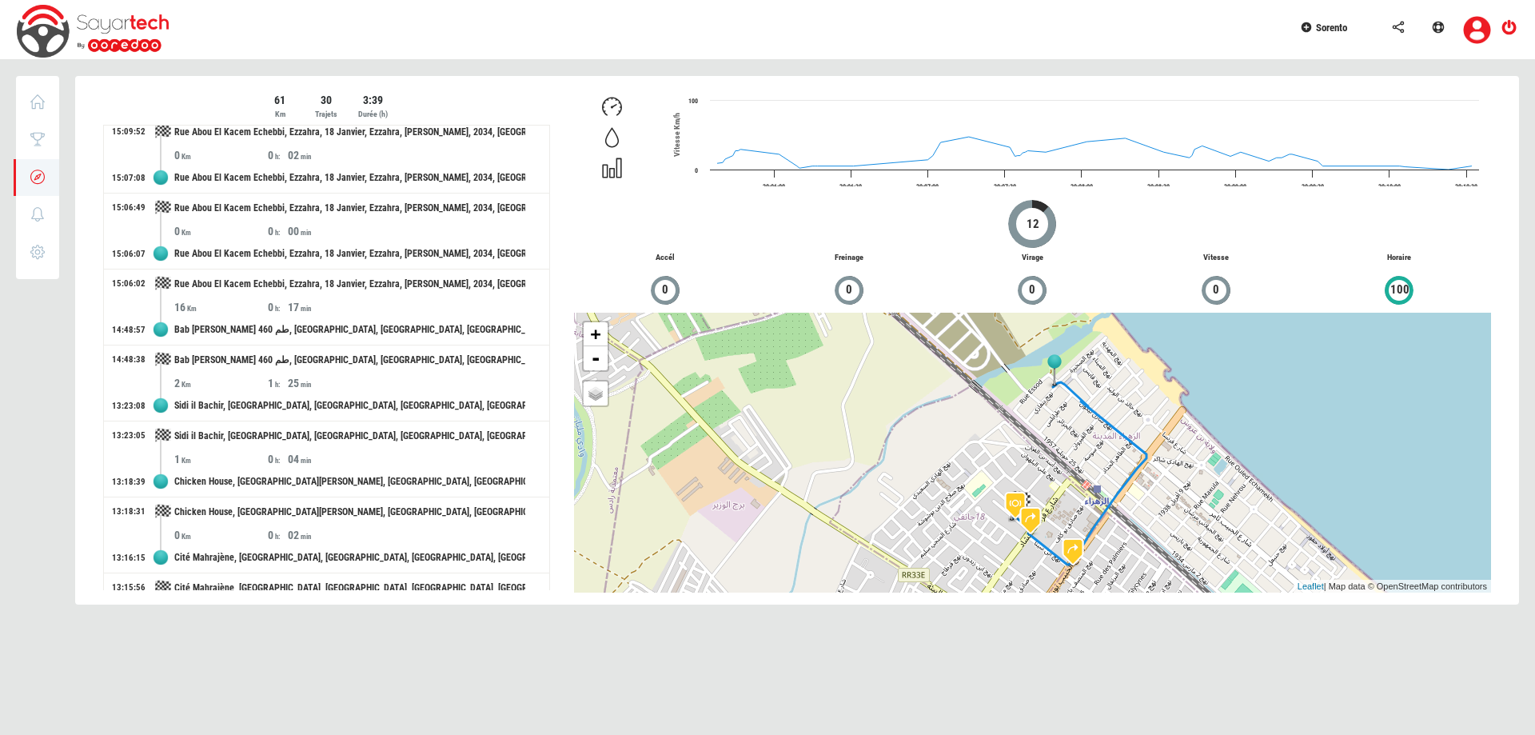
scroll to position [959, 0]
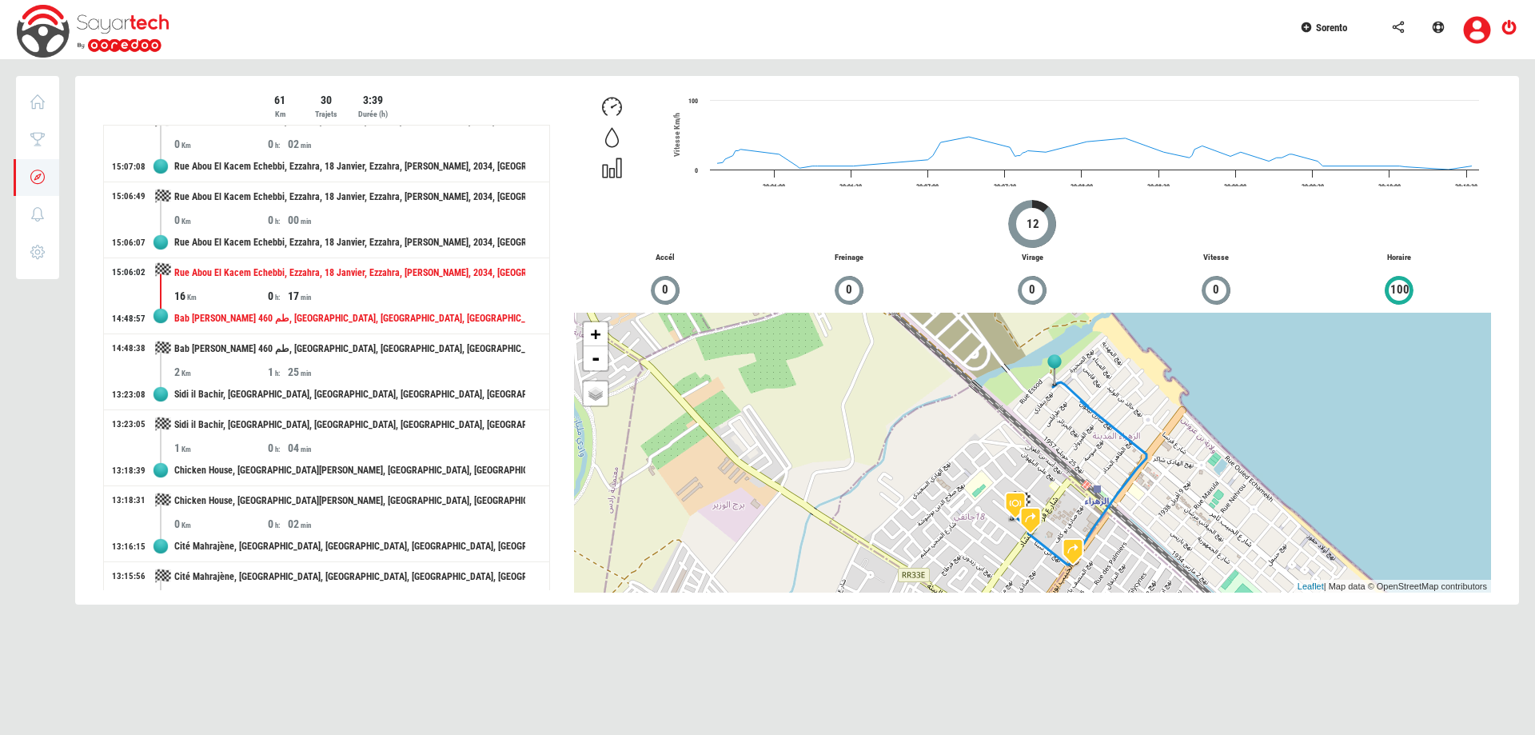
click at [385, 290] on div "16 0 17" at bounding box center [361, 296] width 375 height 16
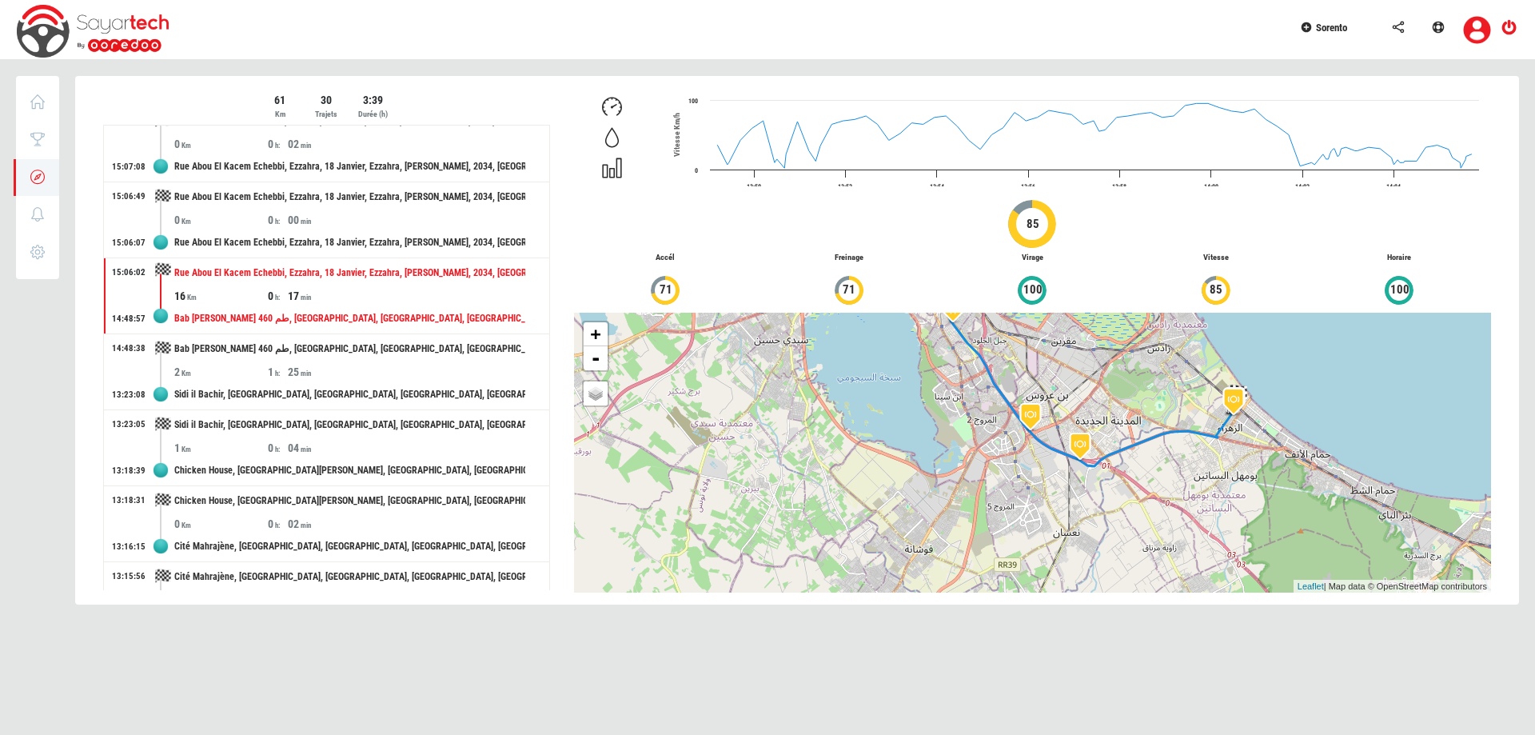
drag, startPoint x: 1082, startPoint y: 506, endPoint x: 1139, endPoint y: 405, distance: 115.6
click at [1139, 405] on div "+ - OSM Map Google Map Google Satellite Leaflet | Map data © OpenStreetMap cont…" at bounding box center [1032, 453] width 917 height 280
click at [1083, 438] on img at bounding box center [1080, 445] width 40 height 40
click at [1124, 365] on link "×" at bounding box center [1130, 361] width 17 height 11
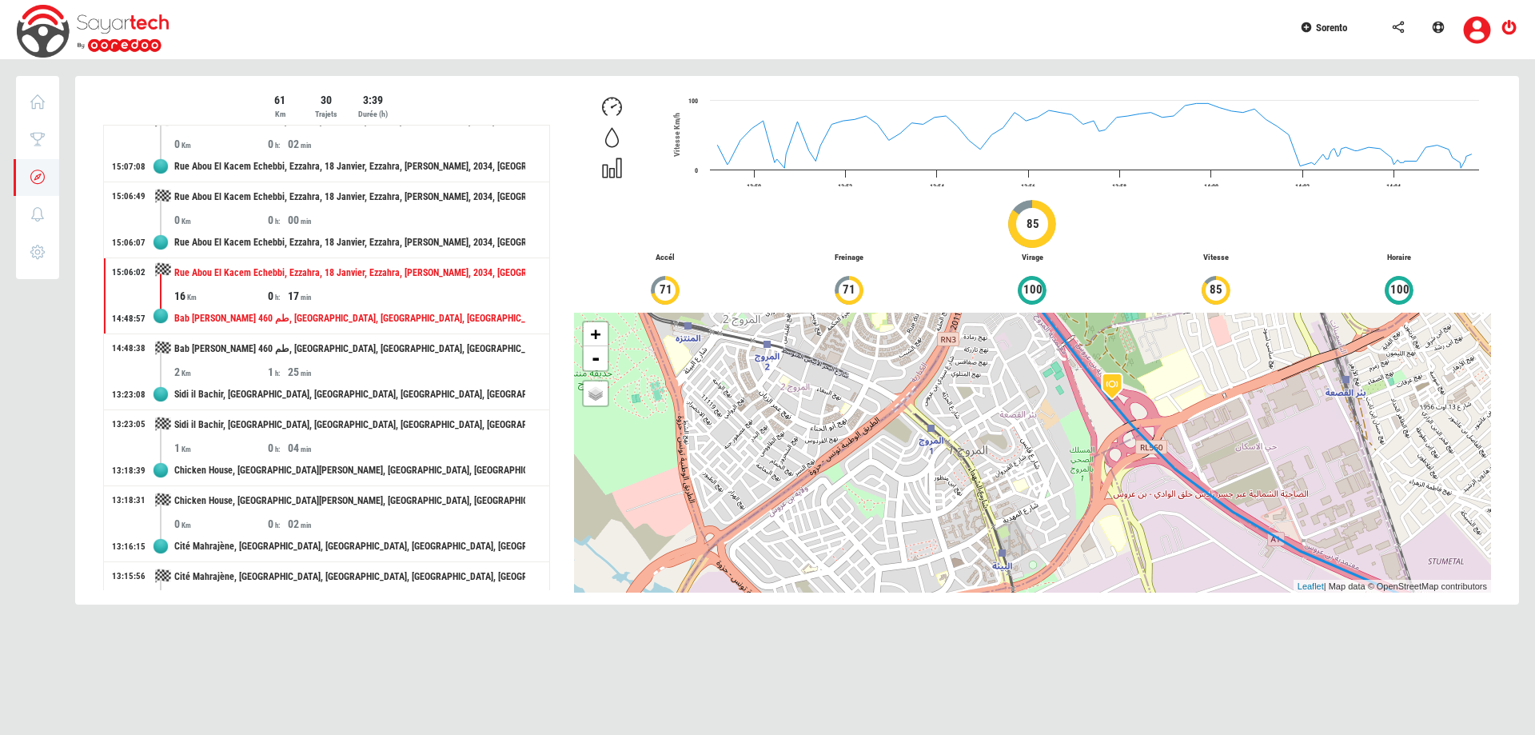
drag, startPoint x: 1037, startPoint y: 406, endPoint x: 1178, endPoint y: 426, distance: 142.9
click at [1178, 426] on div "+ - OSM Map Google Map Google Satellite Leaflet | Map data © OpenStreetMap cont…" at bounding box center [1032, 453] width 917 height 280
